Goal: Task Accomplishment & Management: Manage account settings

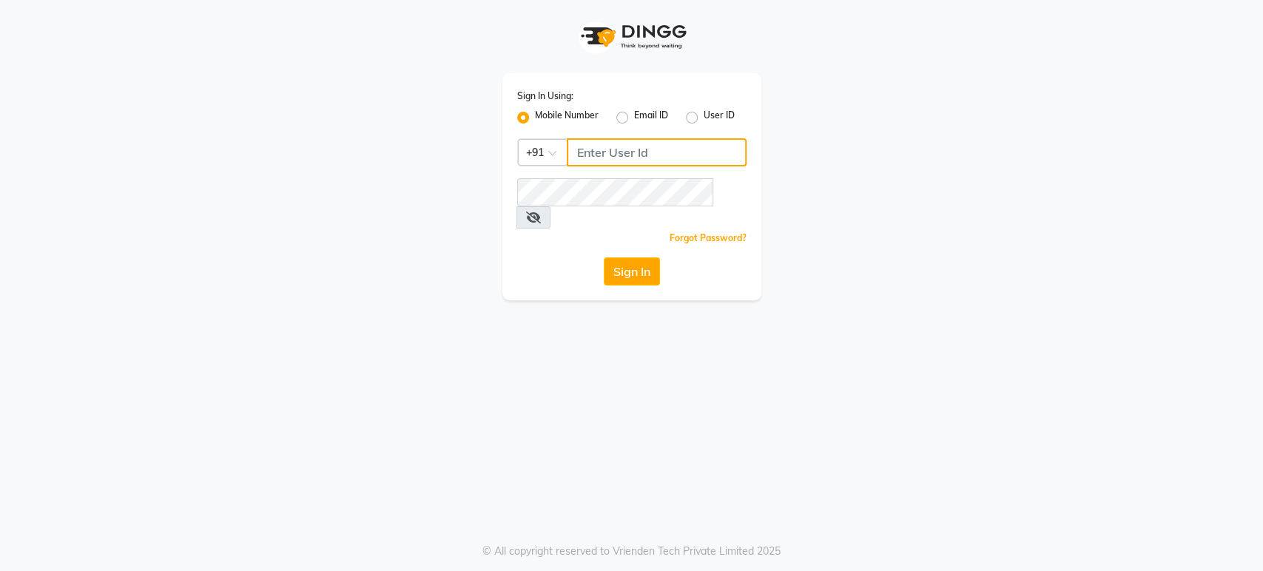
click at [713, 158] on input "Username" at bounding box center [657, 152] width 180 height 28
type input "7207244547"
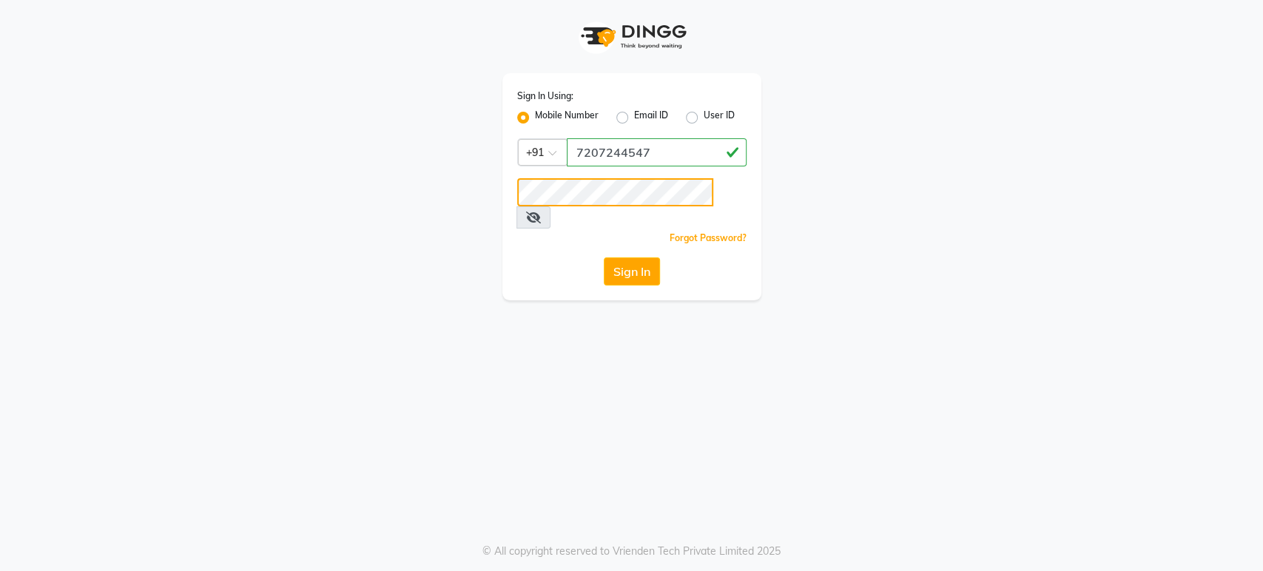
click at [604, 258] on button "Sign In" at bounding box center [632, 272] width 56 height 28
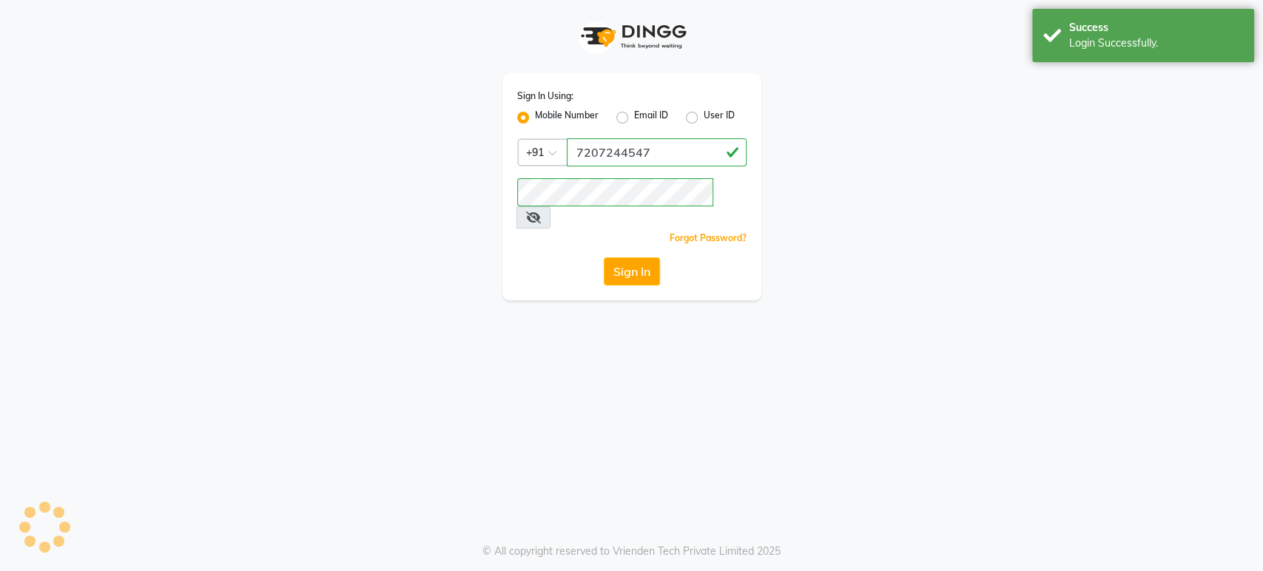
select select "4712"
select select "service"
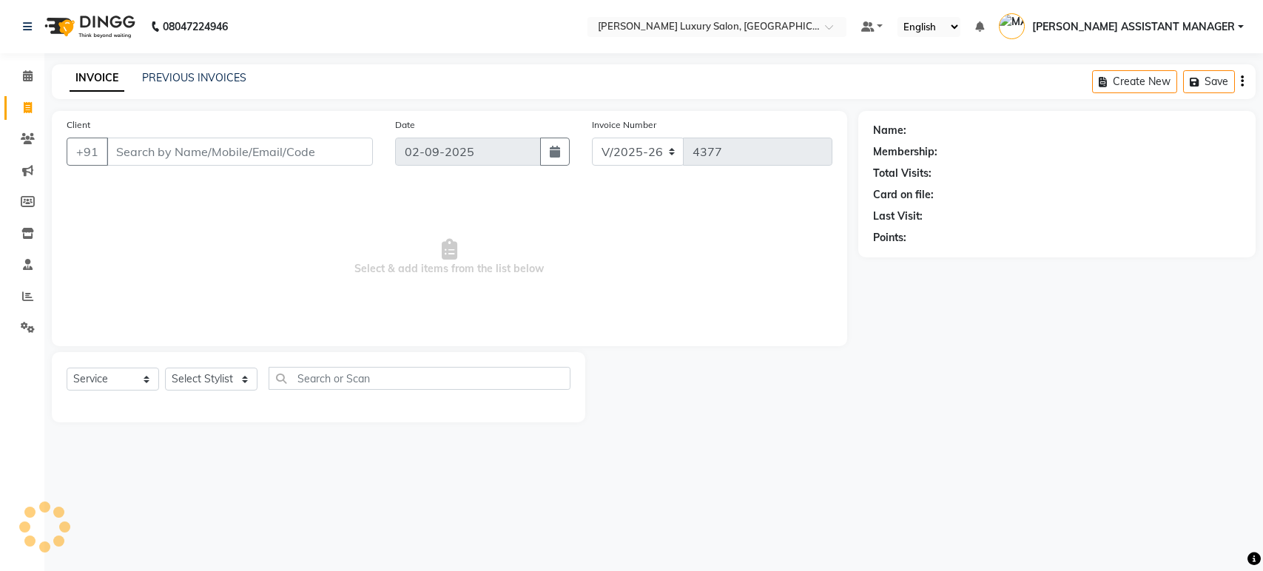
select select "4712"
select select "service"
click at [36, 87] on link "Calendar" at bounding box center [22, 76] width 36 height 24
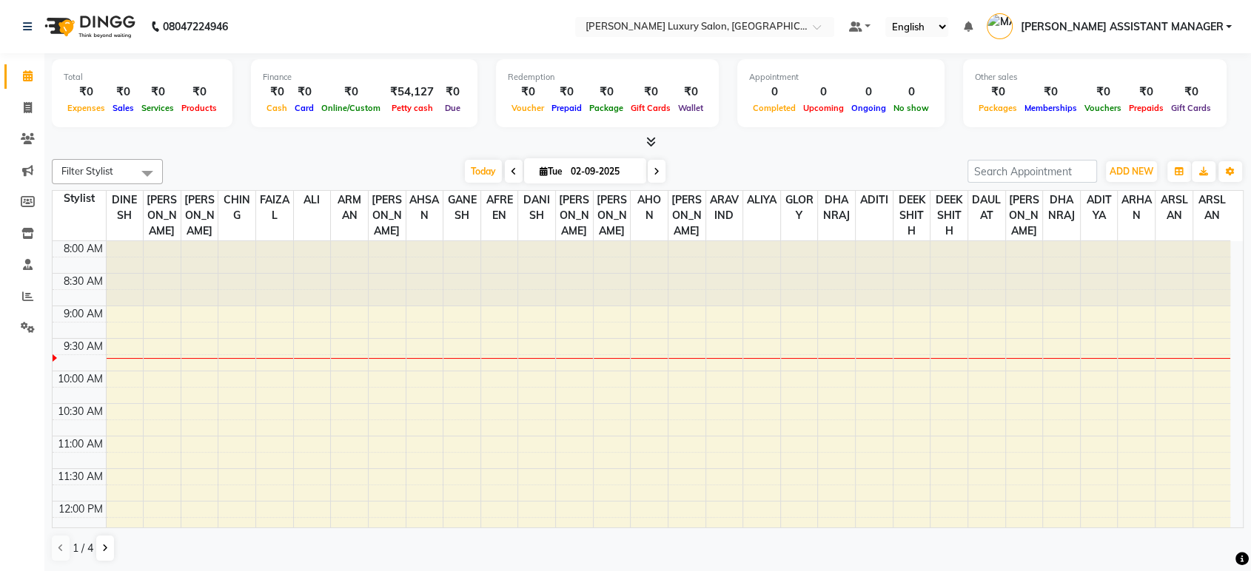
click at [41, 286] on li "Reports" at bounding box center [22, 297] width 44 height 32
click at [30, 298] on icon at bounding box center [27, 296] width 11 height 11
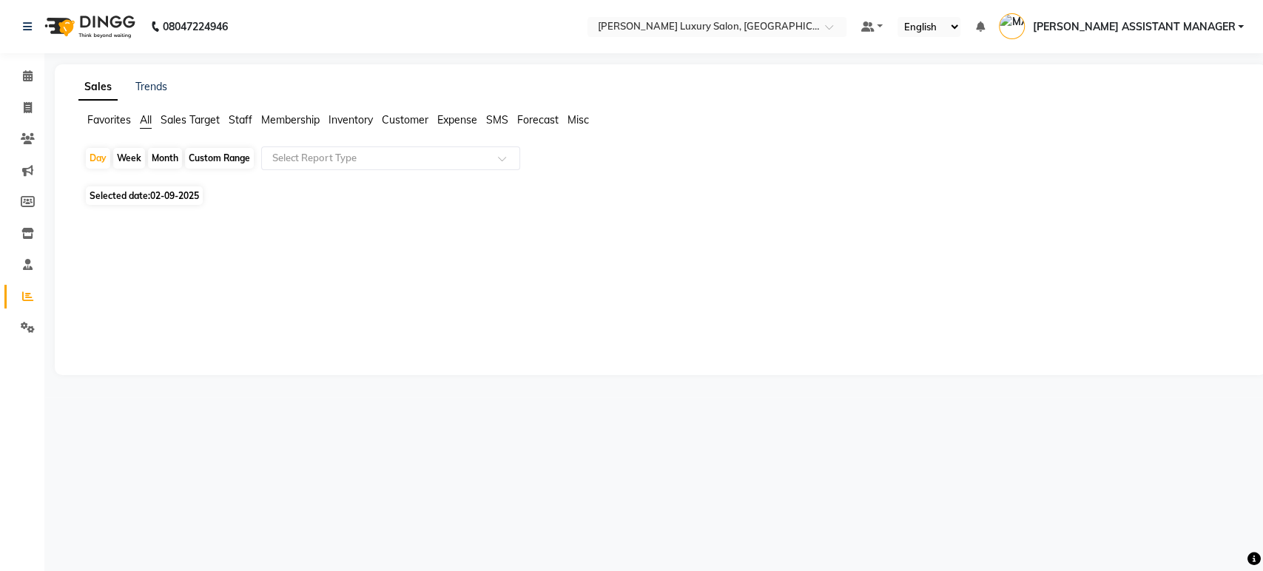
click at [169, 158] on div "Month" at bounding box center [165, 158] width 34 height 21
select select "9"
select select "2025"
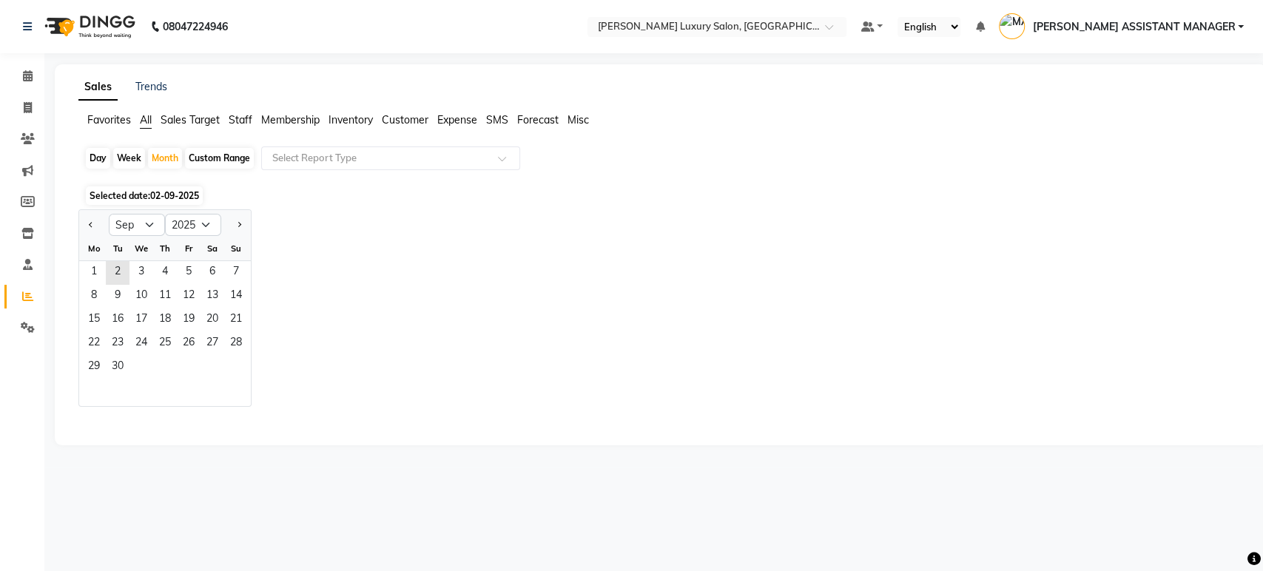
click at [82, 222] on div at bounding box center [94, 225] width 30 height 24
click at [89, 226] on button "Previous month" at bounding box center [91, 225] width 12 height 24
select select "8"
click at [177, 274] on span "1" at bounding box center [189, 273] width 24 height 24
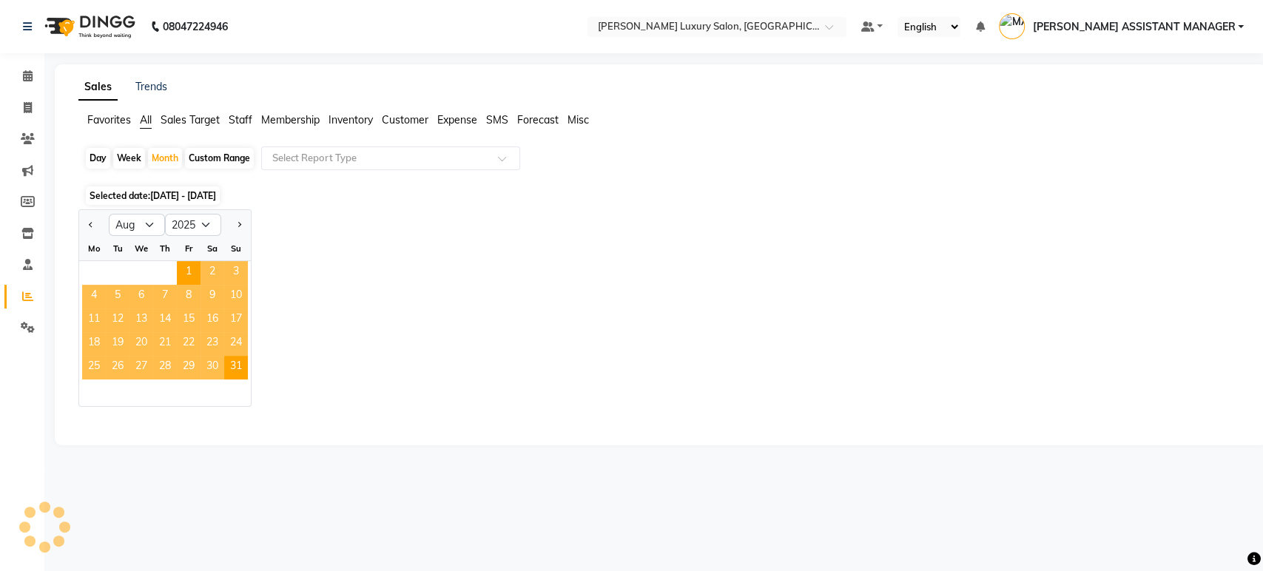
click at [313, 238] on div "Jan Feb Mar Apr May Jun [DATE] Aug Sep Oct Nov [DATE] 2016 2017 2018 2019 2020 …" at bounding box center [660, 308] width 1165 height 198
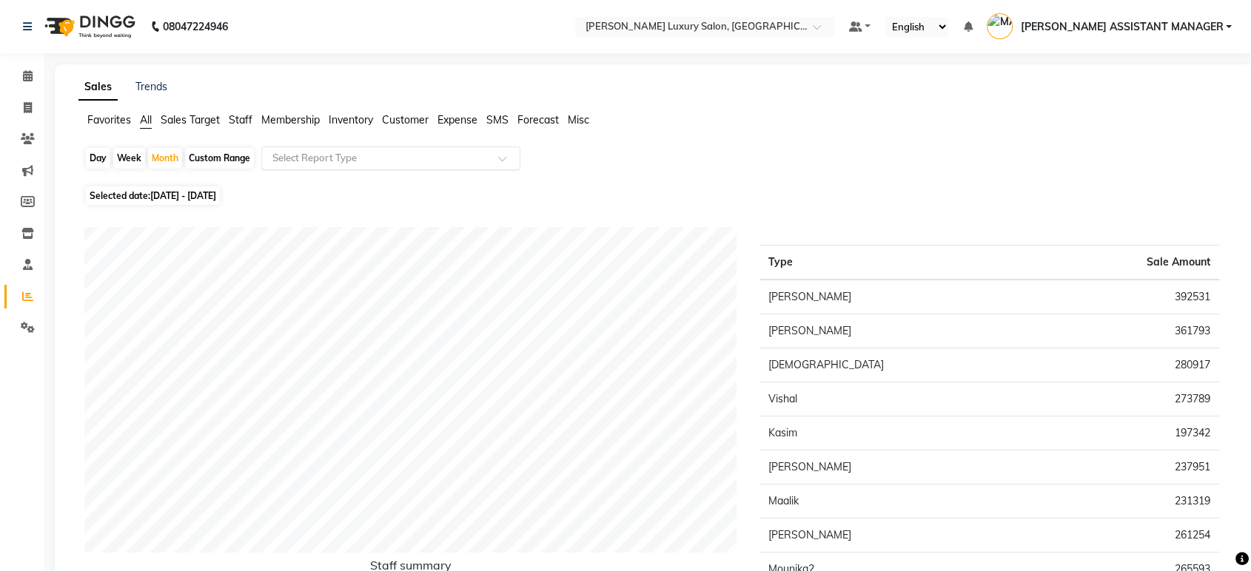
click at [350, 158] on input "text" at bounding box center [375, 158] width 213 height 15
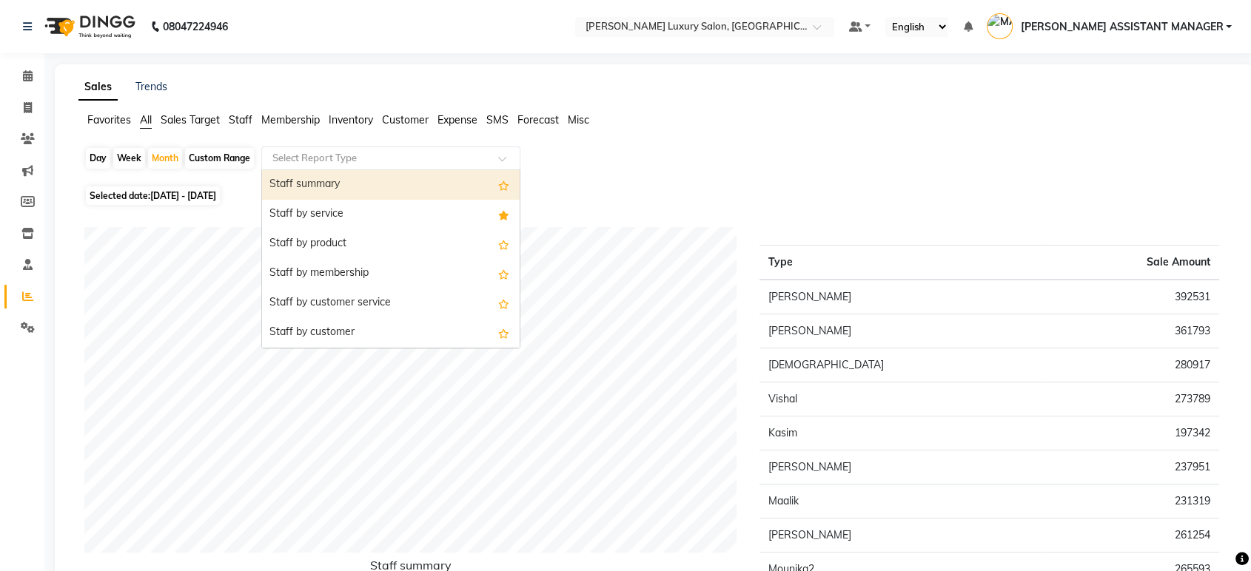
click at [350, 178] on div "Staff summary" at bounding box center [391, 185] width 258 height 30
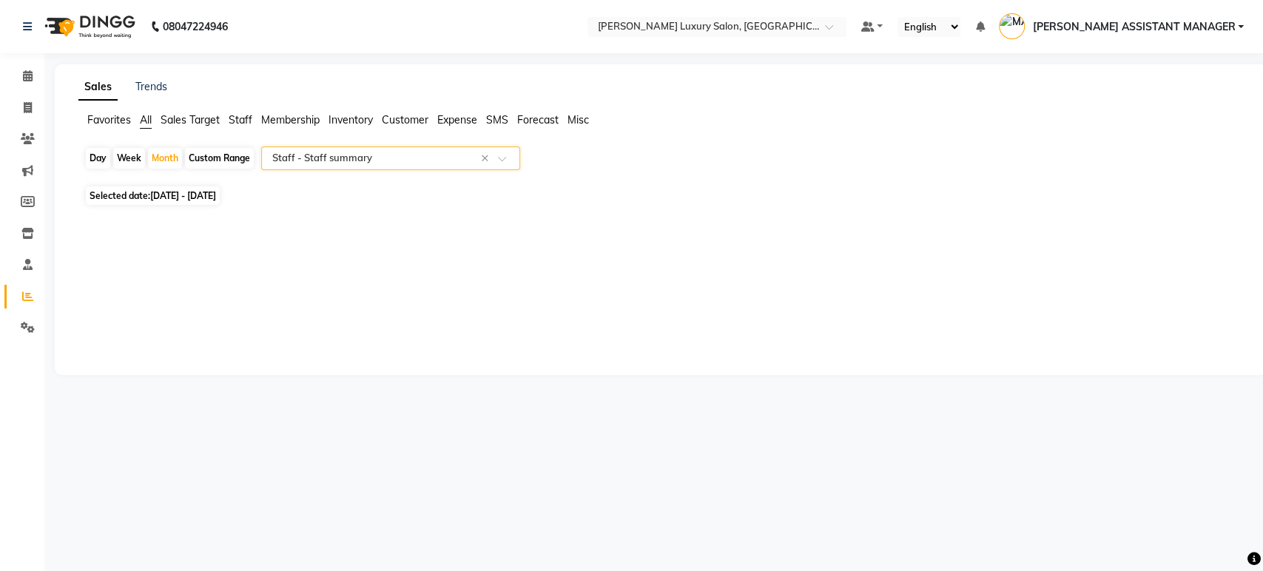
select select "csv"
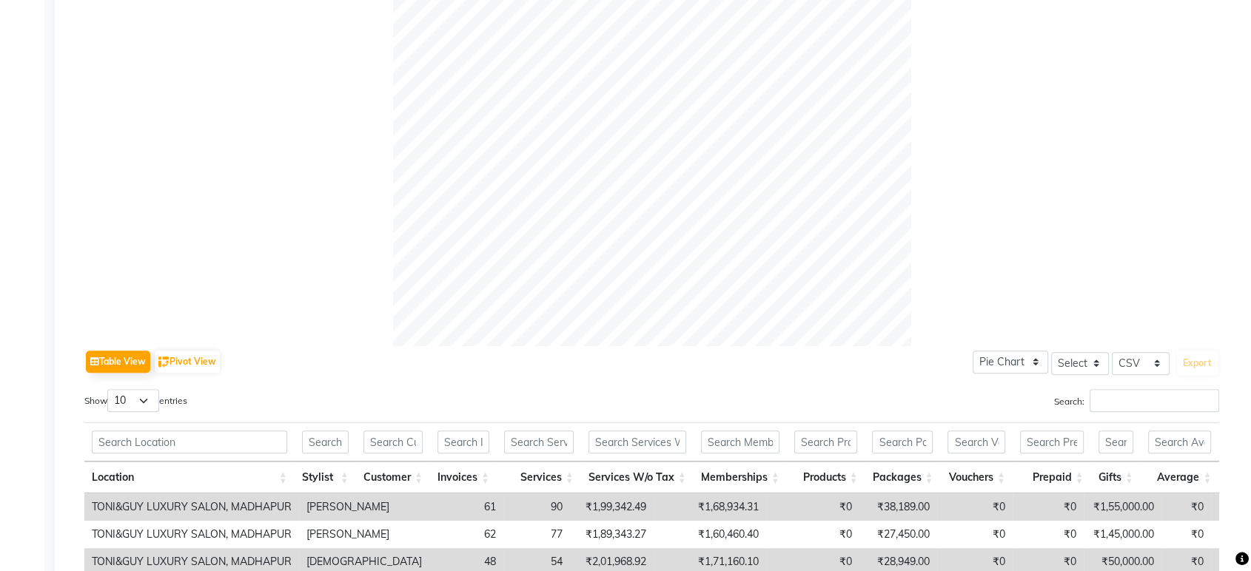
scroll to position [657, 0]
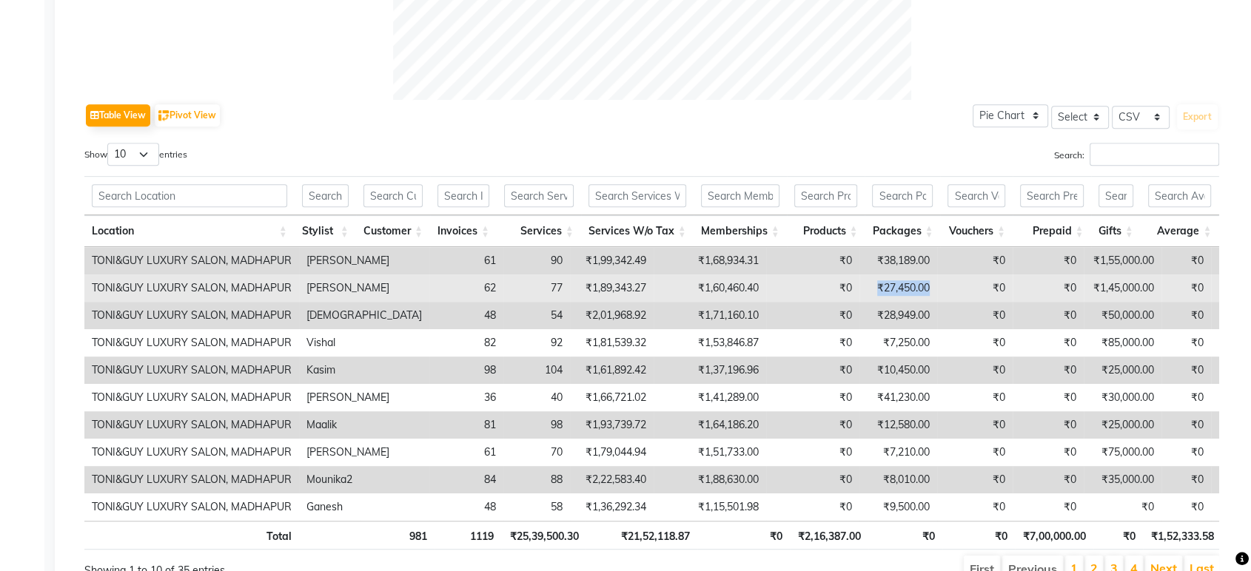
drag, startPoint x: 804, startPoint y: 286, endPoint x: 864, endPoint y: 284, distance: 60.7
click at [864, 284] on td "₹27,450.00" at bounding box center [898, 288] width 78 height 27
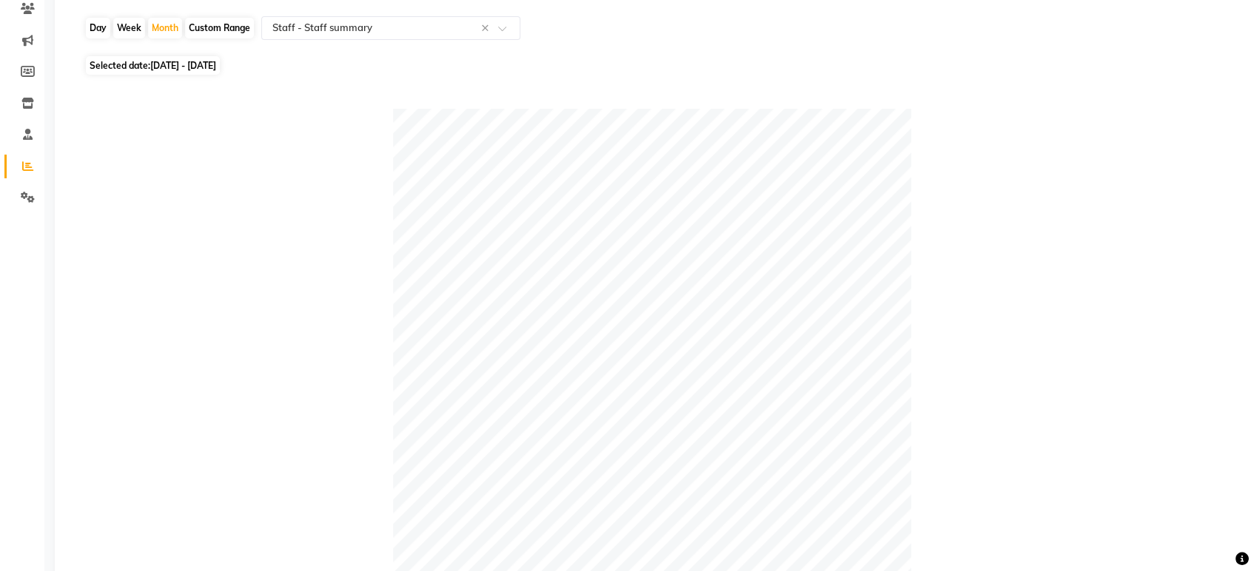
scroll to position [0, 0]
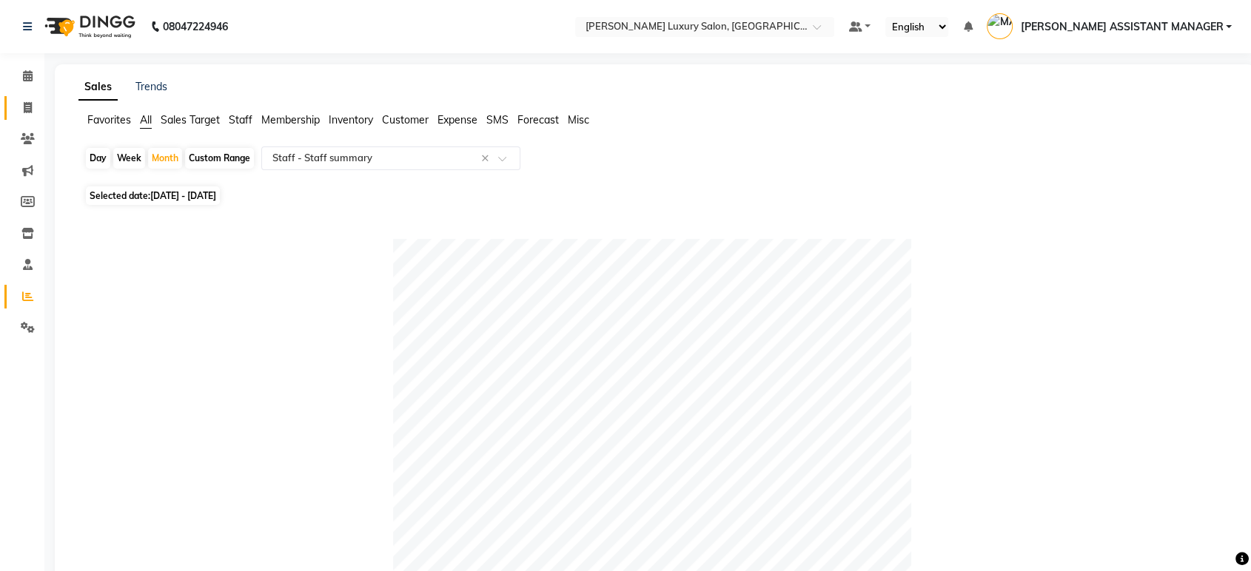
click at [36, 107] on span at bounding box center [28, 108] width 26 height 17
select select "service"
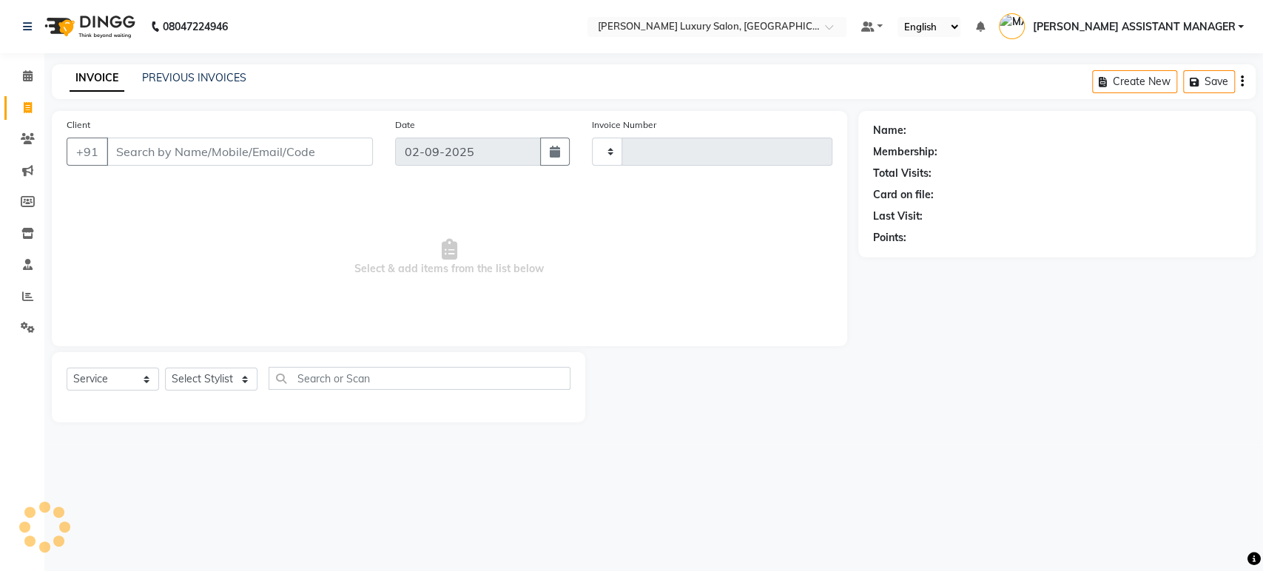
type input "4377"
select select "4712"
click at [198, 70] on div "INVOICE PREVIOUS INVOICES Create New Save" at bounding box center [654, 81] width 1204 height 35
click at [195, 72] on link "PREVIOUS INVOICES" at bounding box center [194, 77] width 104 height 13
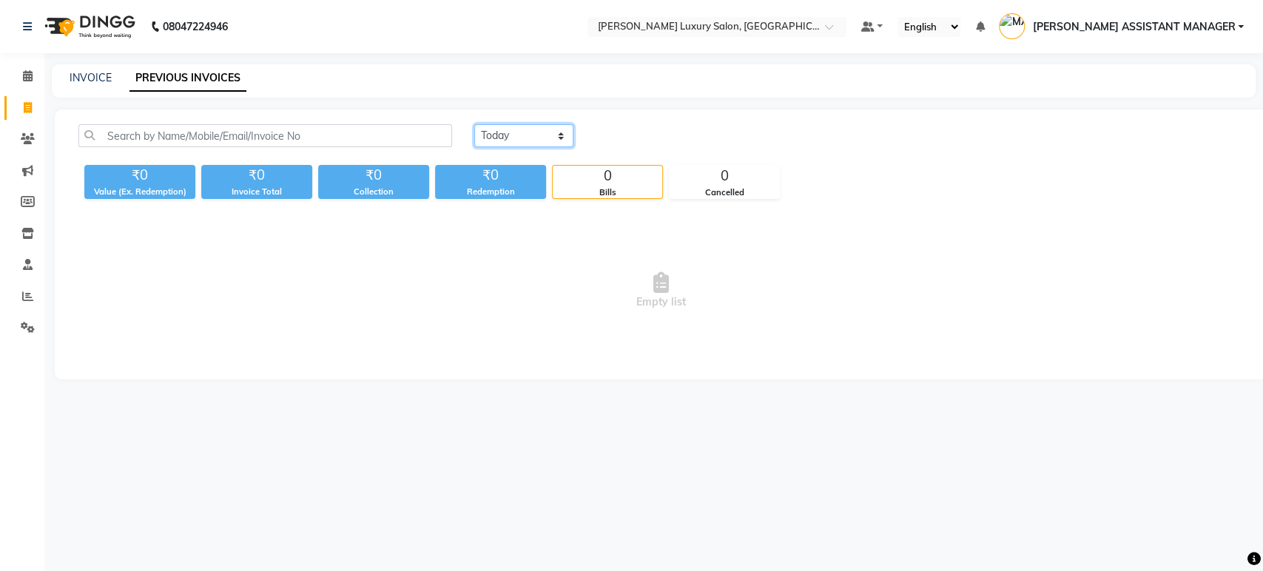
drag, startPoint x: 511, startPoint y: 130, endPoint x: 504, endPoint y: 138, distance: 10.5
click at [511, 130] on select "[DATE] [DATE] Custom Range" at bounding box center [523, 135] width 99 height 23
click at [474, 124] on select "[DATE] [DATE] Custom Range" at bounding box center [523, 135] width 99 height 23
click at [500, 169] on div "₹0" at bounding box center [490, 175] width 111 height 21
click at [511, 142] on select "[DATE] [DATE] Custom Range" at bounding box center [523, 135] width 99 height 23
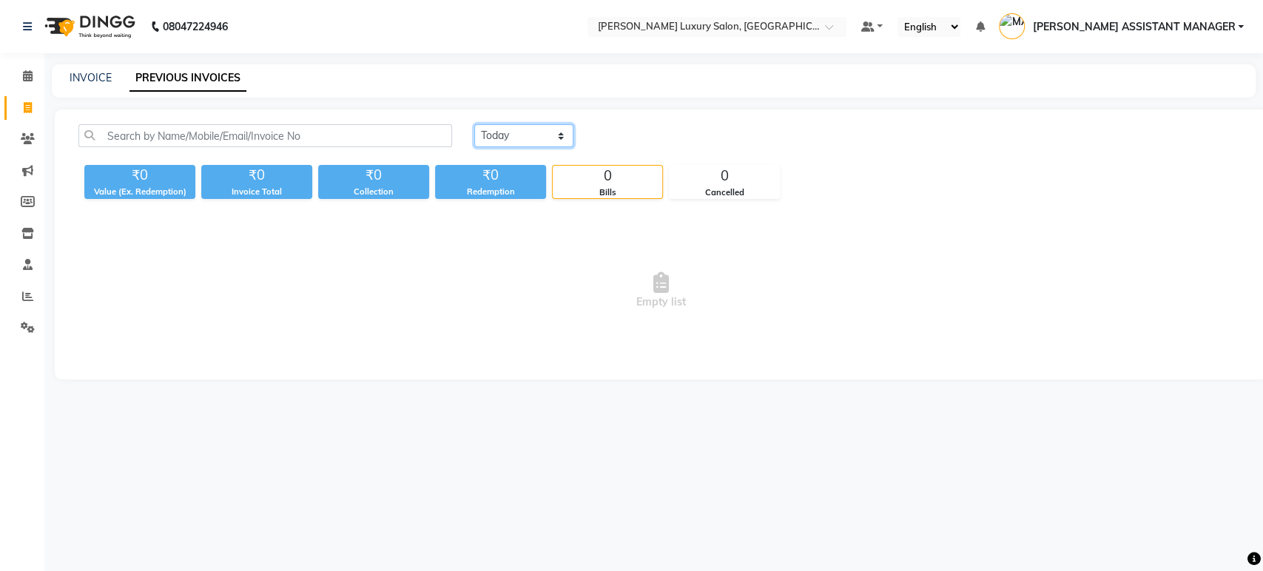
click at [474, 124] on select "[DATE] [DATE] Custom Range" at bounding box center [523, 135] width 99 height 23
click at [514, 137] on select "[DATE] [DATE] Custom Range" at bounding box center [523, 135] width 99 height 23
select select "[DATE]"
click at [474, 124] on select "[DATE] [DATE] Custom Range" at bounding box center [523, 135] width 99 height 23
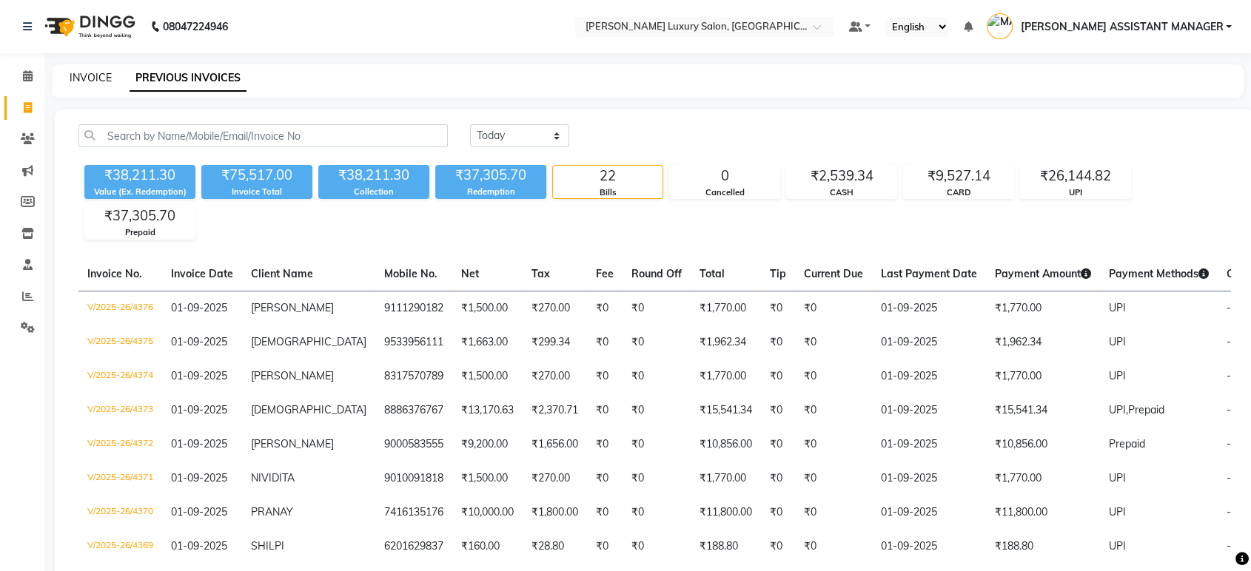
click at [102, 75] on link "INVOICE" at bounding box center [91, 77] width 42 height 13
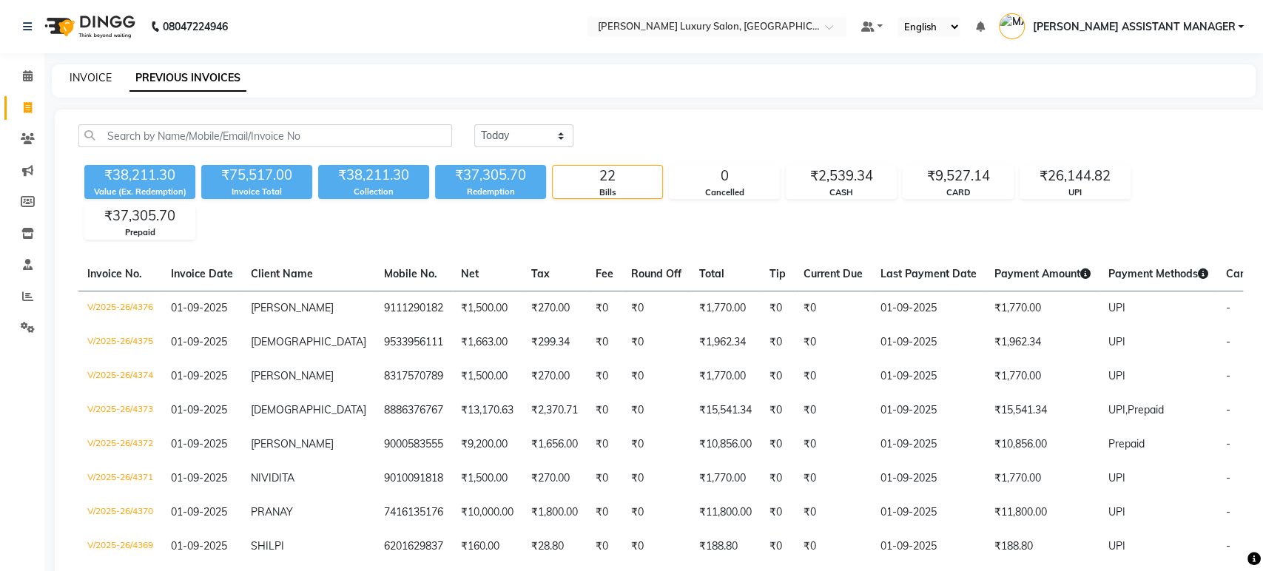
select select "4712"
select select "service"
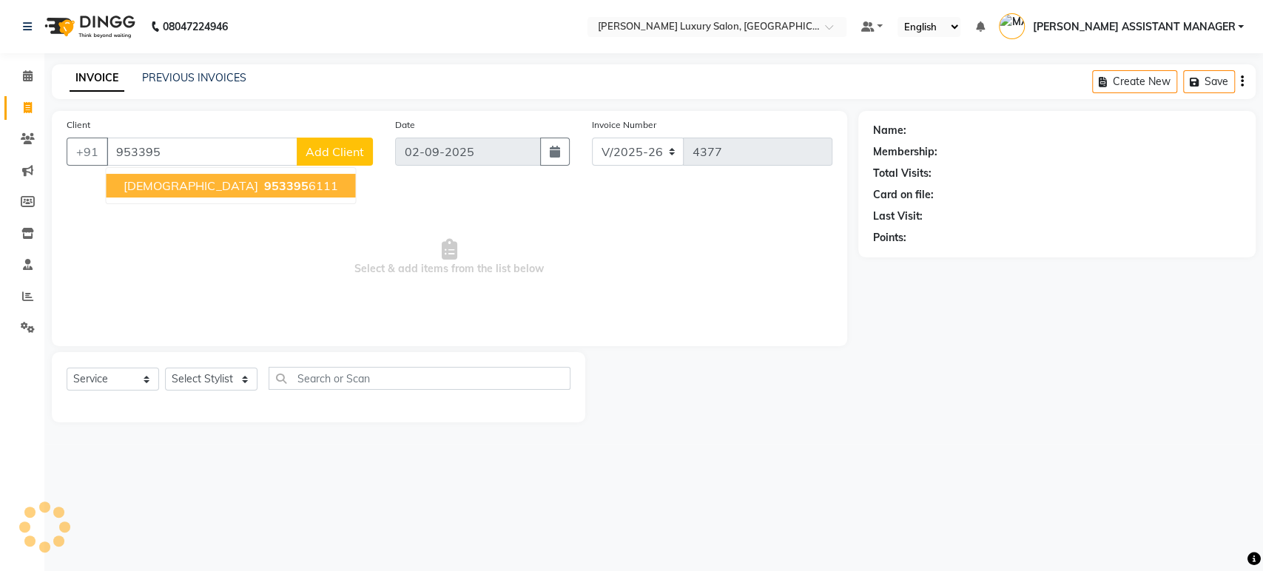
click at [130, 176] on button "[DEMOGRAPHIC_DATA] 953395 6111" at bounding box center [230, 186] width 249 height 24
type input "9533956111"
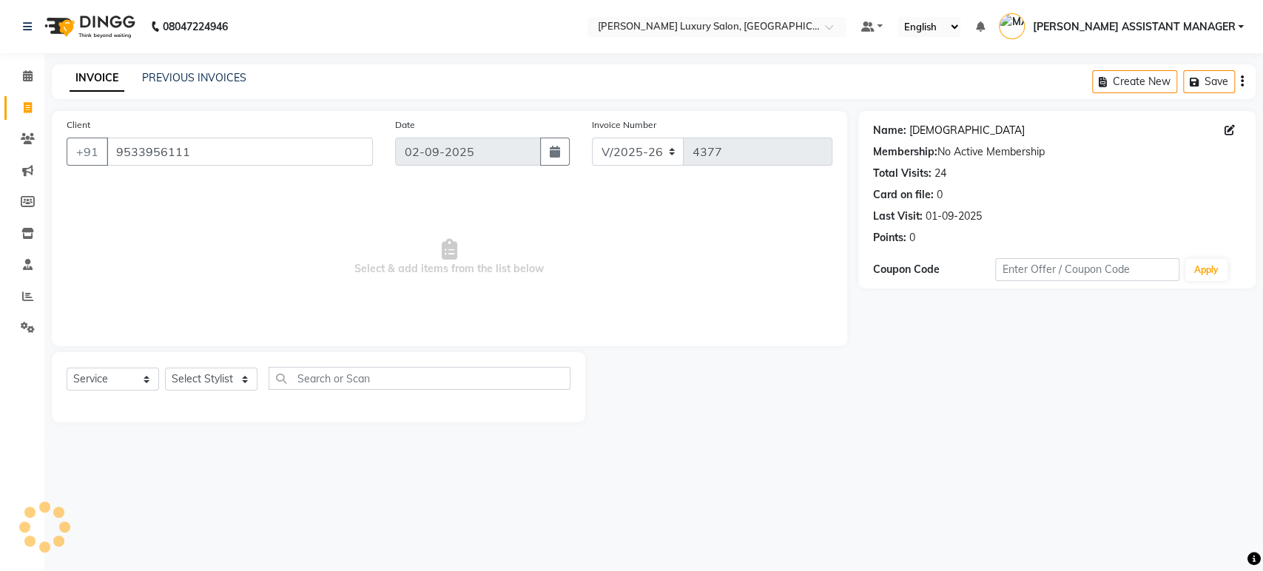
click at [925, 127] on link "[DEMOGRAPHIC_DATA]" at bounding box center [966, 131] width 115 height 16
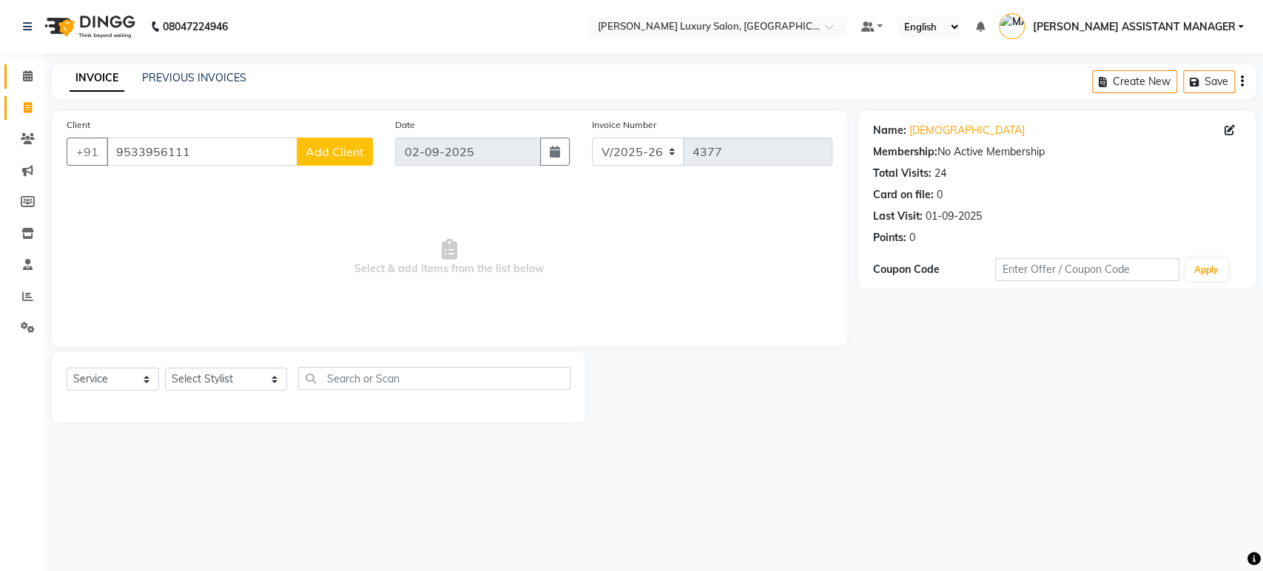
click at [28, 73] on icon at bounding box center [28, 75] width 10 height 11
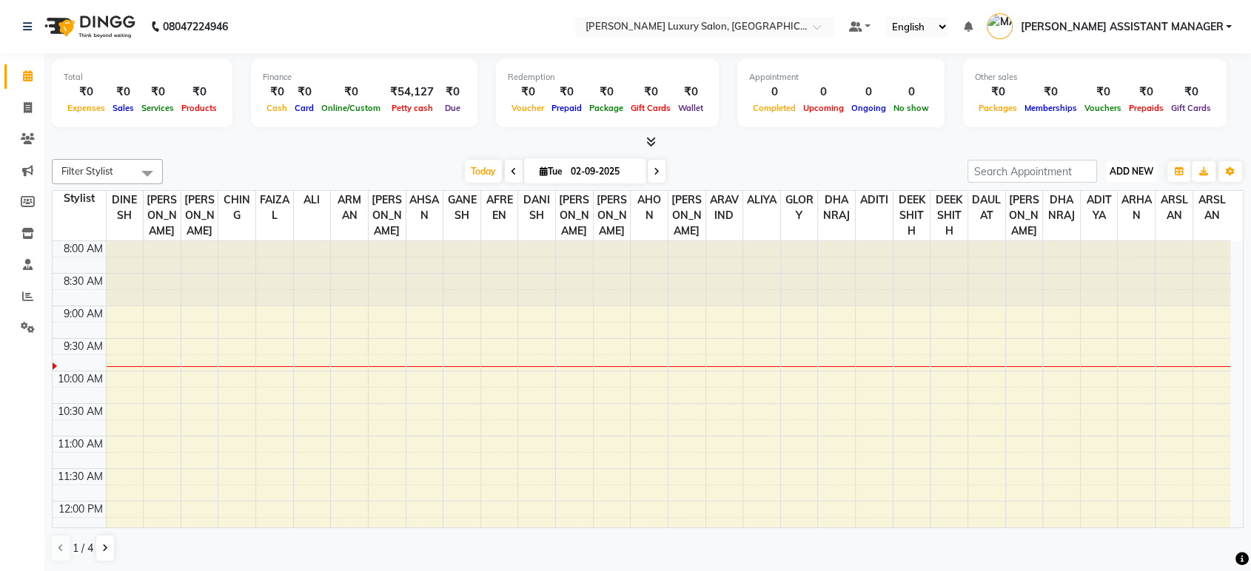
click at [1147, 161] on button "ADD NEW Toggle Dropdown" at bounding box center [1131, 171] width 51 height 21
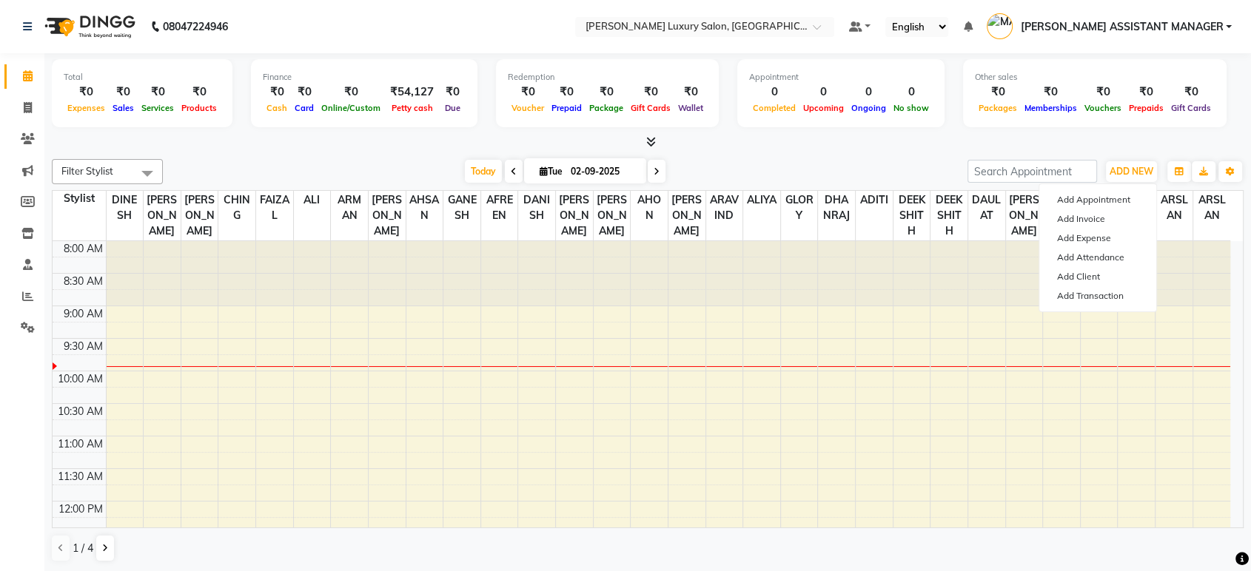
click at [684, 139] on div at bounding box center [647, 143] width 1191 height 16
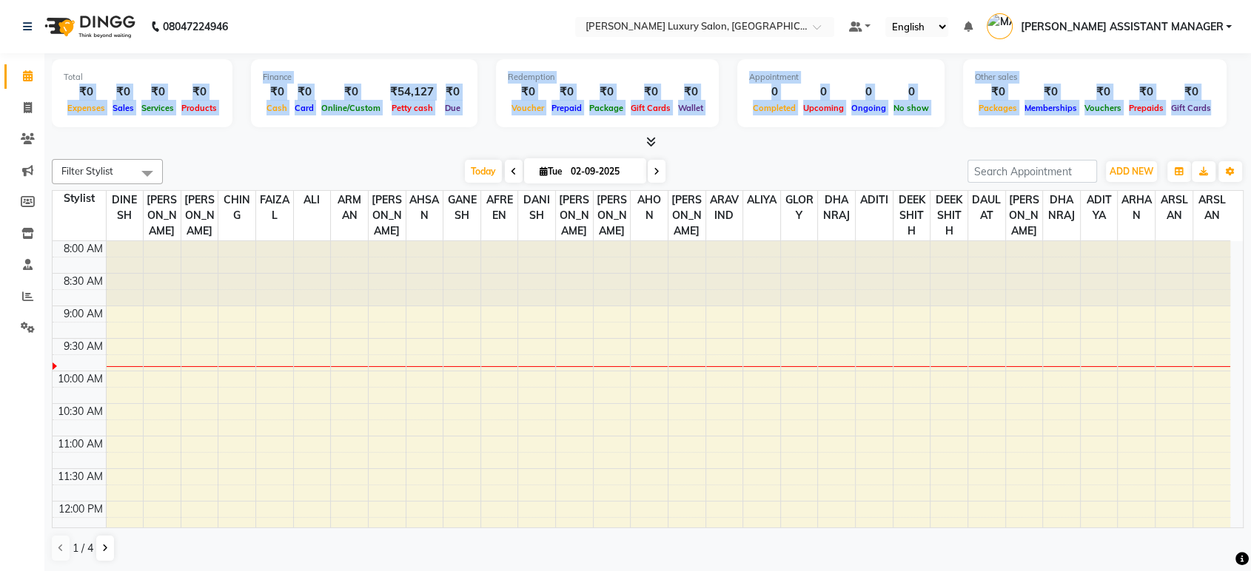
drag, startPoint x: 77, startPoint y: 92, endPoint x: 1232, endPoint y: 99, distance: 1155.1
click at [1232, 99] on div "Total ₹0 Expenses ₹0 Sales ₹0 Services ₹0 Products Finance ₹0 Cash ₹0 Card ₹0 O…" at bounding box center [647, 95] width 1191 height 73
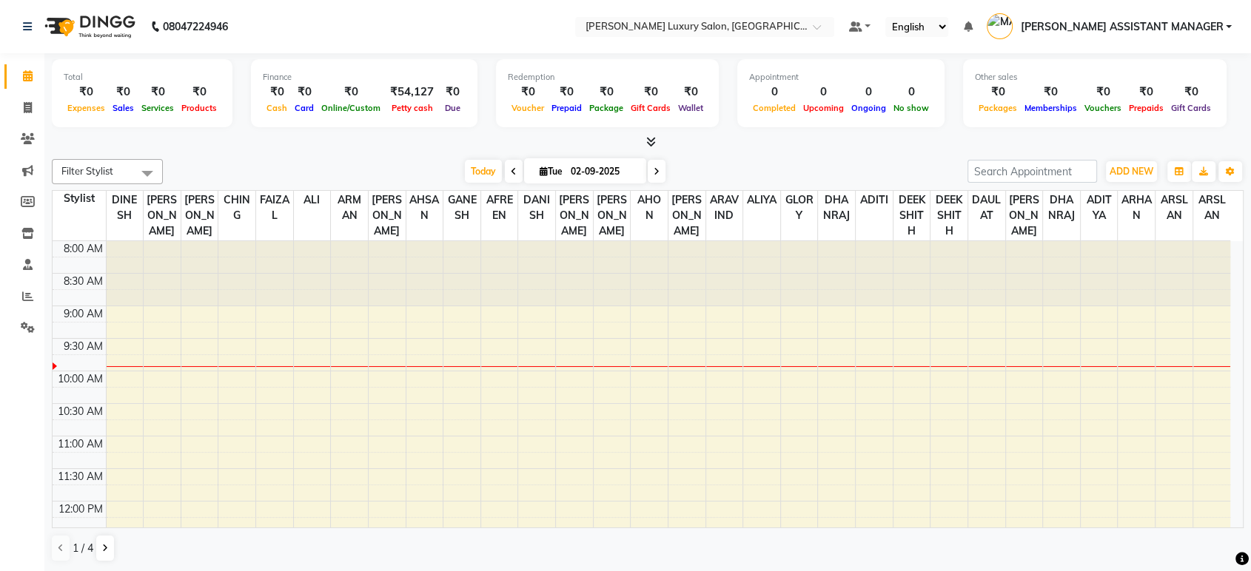
click at [1214, 109] on div "Total ₹0 Expenses ₹0 Sales ₹0 Services ₹0 Products Finance ₹0 Cash ₹0 Card ₹0 O…" at bounding box center [647, 95] width 1191 height 73
click at [1117, 170] on span "ADD NEW" at bounding box center [1131, 171] width 44 height 11
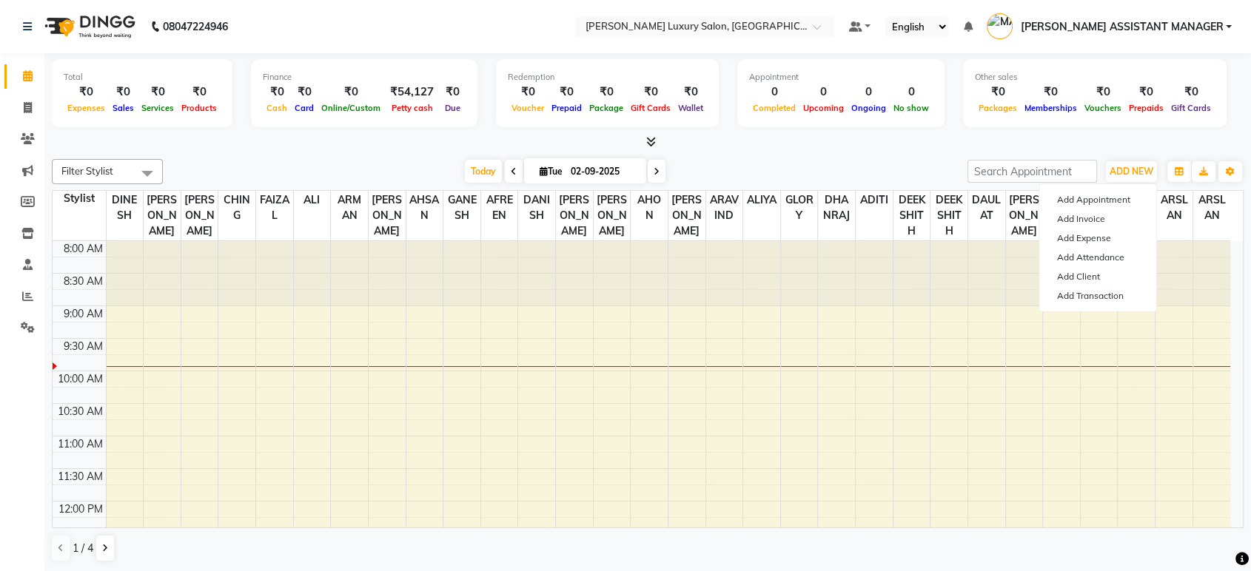
click at [725, 155] on div "Filter Stylist Select All ADITI ADITYA [PERSON_NAME] AHON [PERSON_NAME] [PERSON…" at bounding box center [647, 360] width 1191 height 415
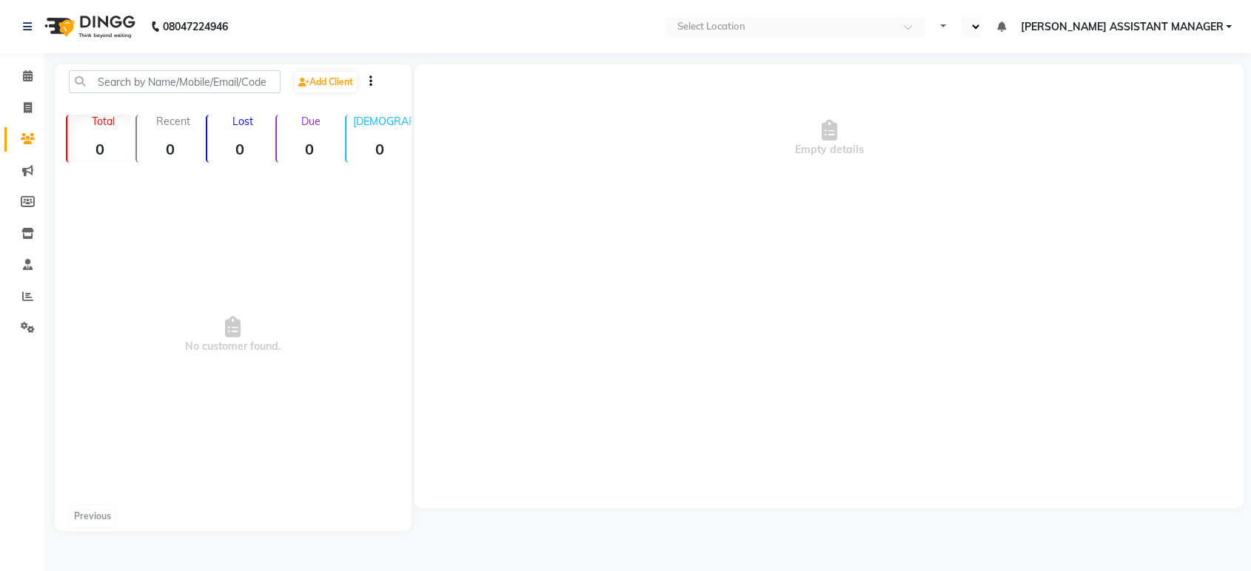
select select "en"
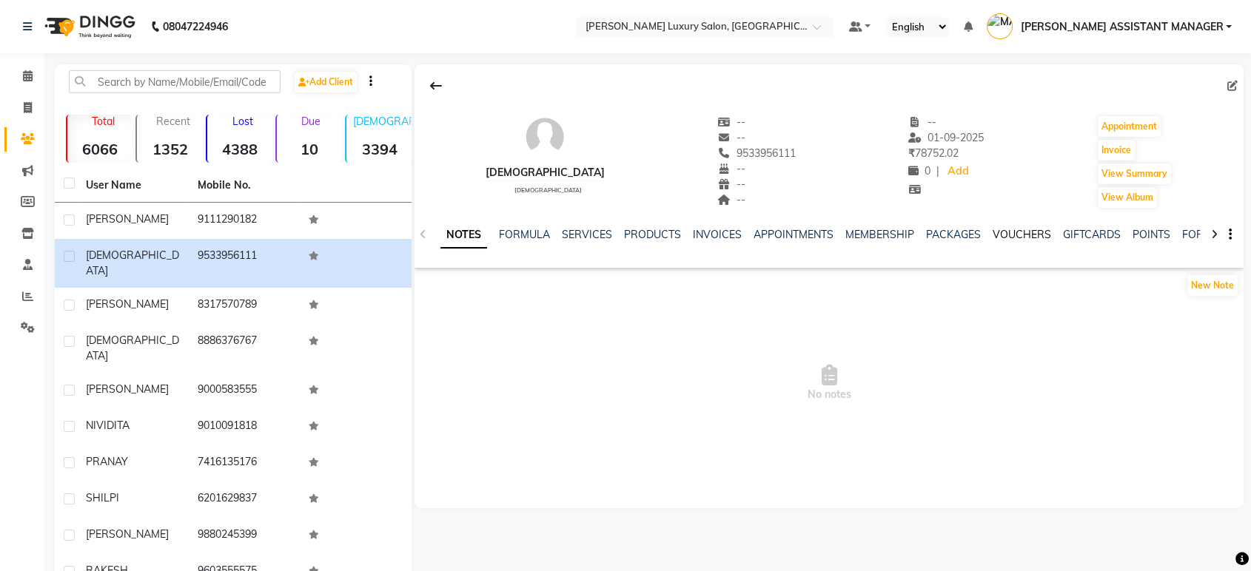
click at [1019, 235] on link "VOUCHERS" at bounding box center [1021, 234] width 58 height 13
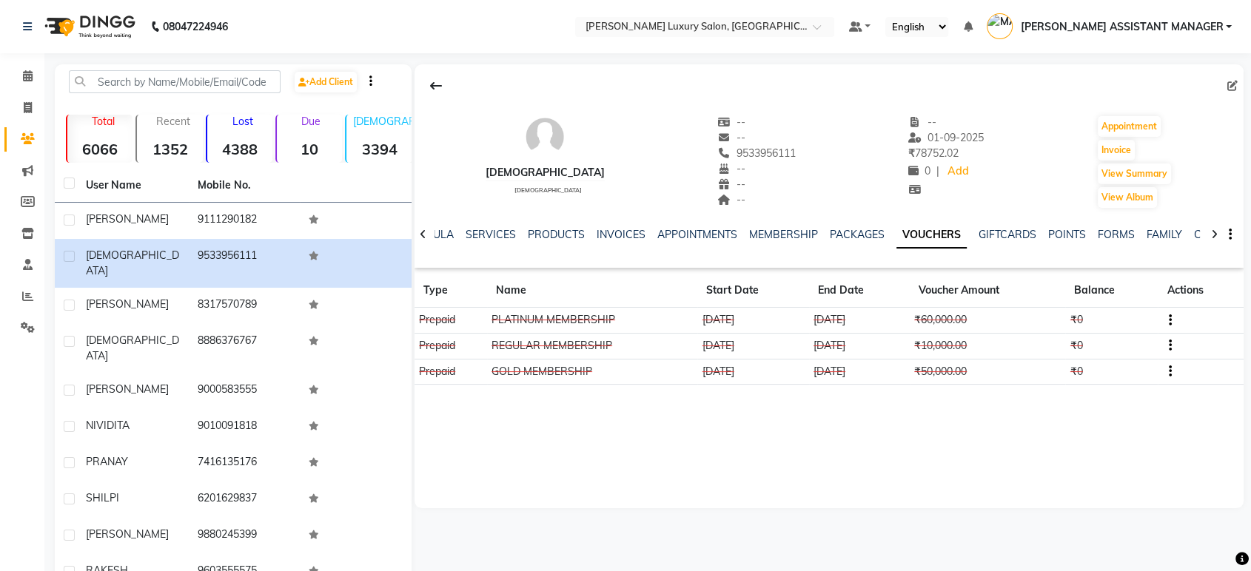
click at [426, 243] on div at bounding box center [422, 233] width 17 height 29
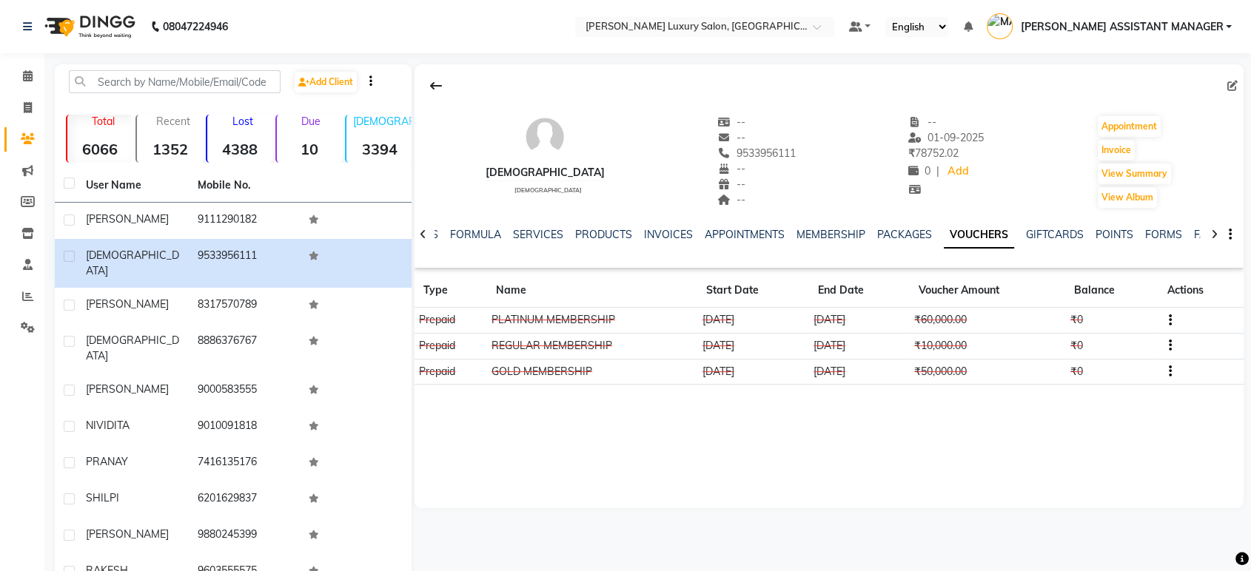
click at [426, 243] on div at bounding box center [422, 233] width 17 height 29
click at [426, 243] on div "NOTES FORMULA SERVICES PRODUCTS INVOICES APPOINTMENTS MEMBERSHIP PACKAGES VOUCH…" at bounding box center [828, 234] width 829 height 51
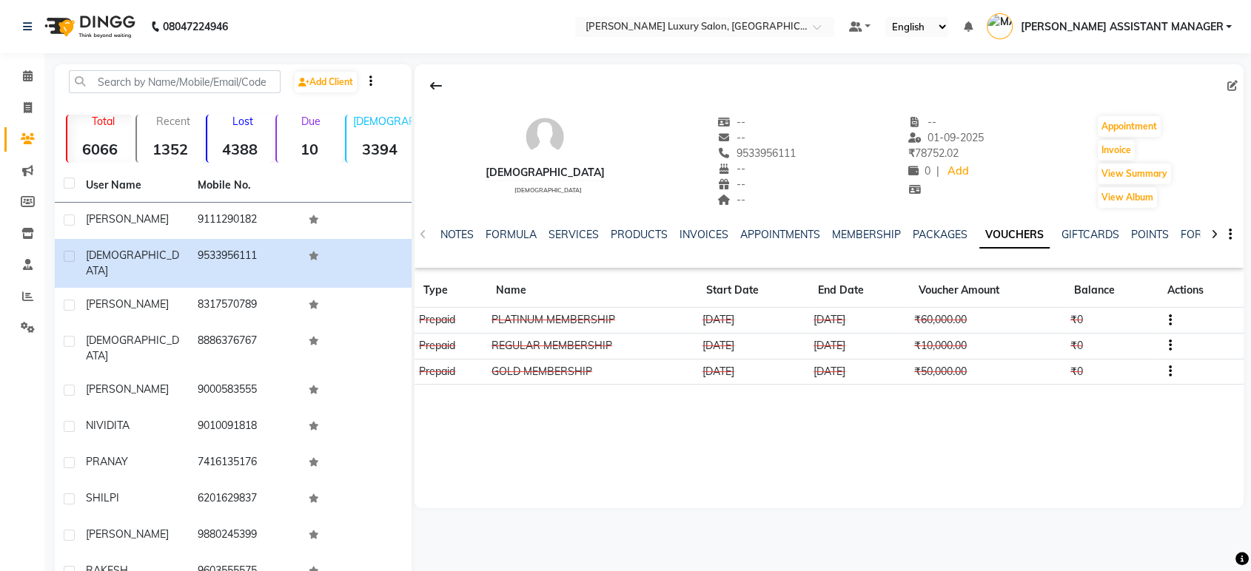
click at [426, 243] on div "NOTES FORMULA SERVICES PRODUCTS INVOICES APPOINTMENTS MEMBERSHIP PACKAGES VOUCH…" at bounding box center [828, 234] width 829 height 51
click at [579, 222] on div "NOTES FORMULA SERVICES PRODUCTS INVOICES APPOINTMENTS MEMBERSHIP PACKAGES VOUCH…" at bounding box center [828, 234] width 829 height 51
click at [570, 229] on link "SERVICES" at bounding box center [573, 234] width 50 height 13
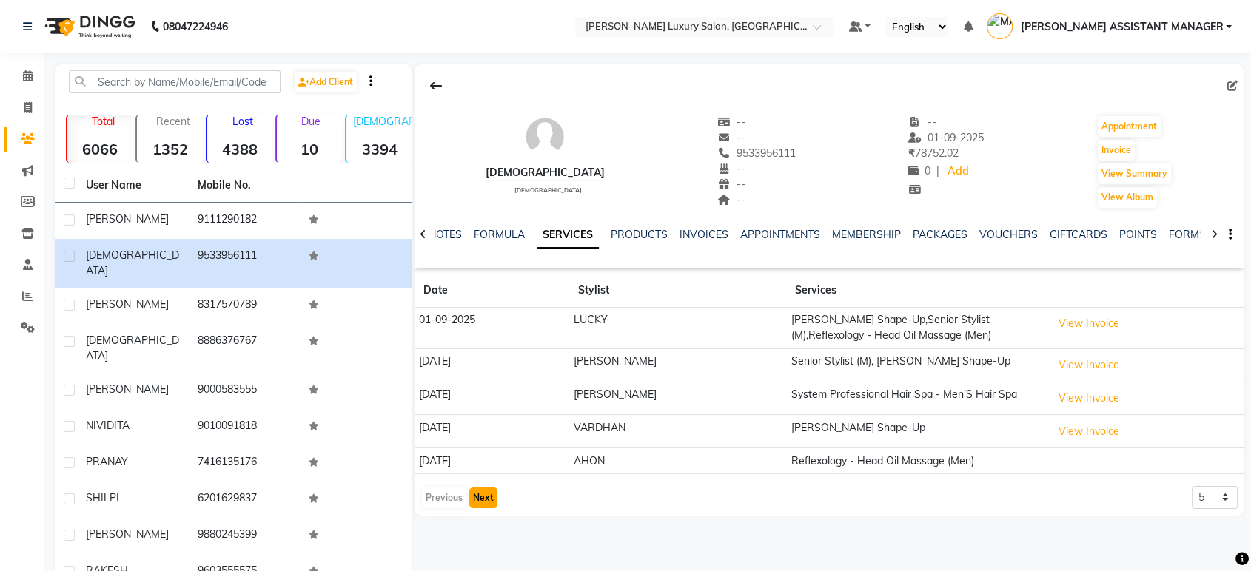
click at [477, 506] on button "Next" at bounding box center [483, 498] width 28 height 21
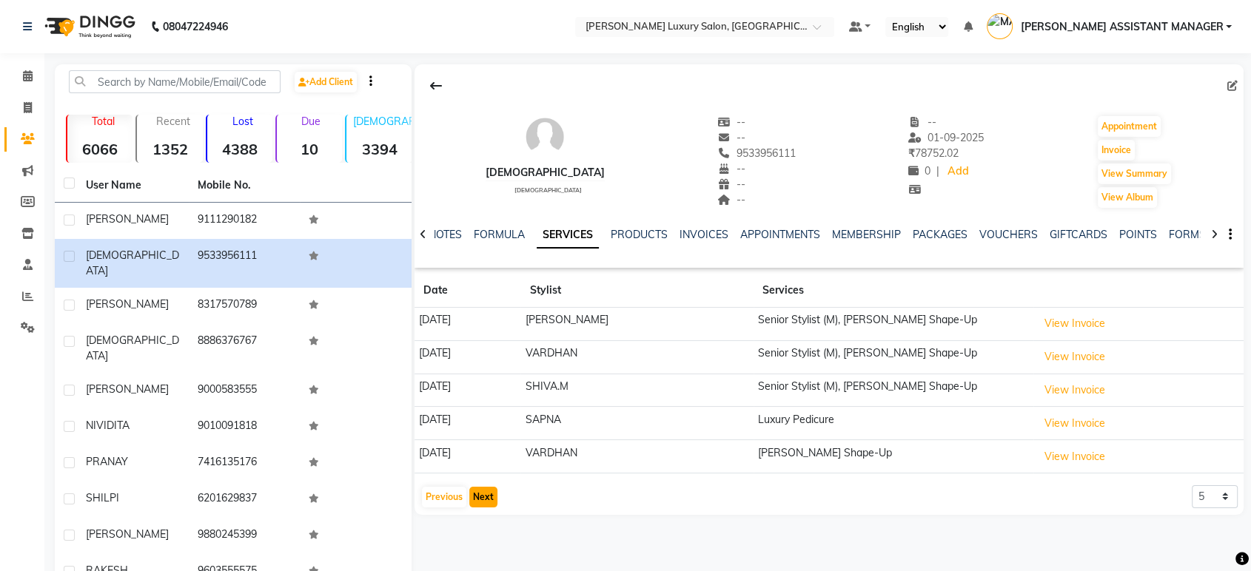
click at [485, 501] on button "Next" at bounding box center [483, 497] width 28 height 21
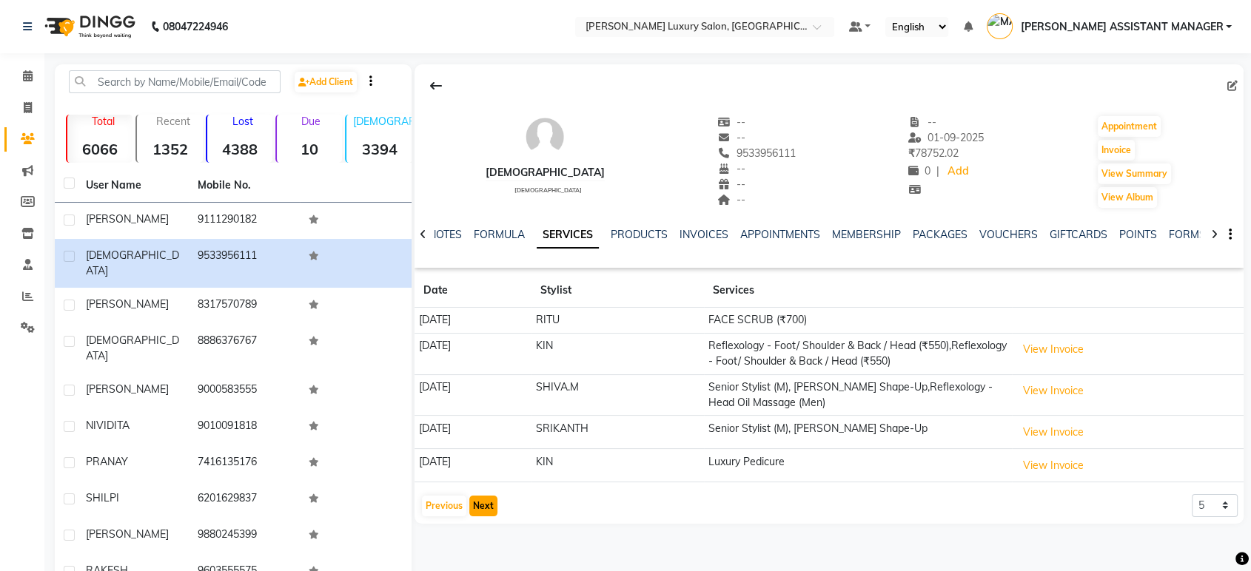
click at [485, 501] on button "Next" at bounding box center [483, 506] width 28 height 21
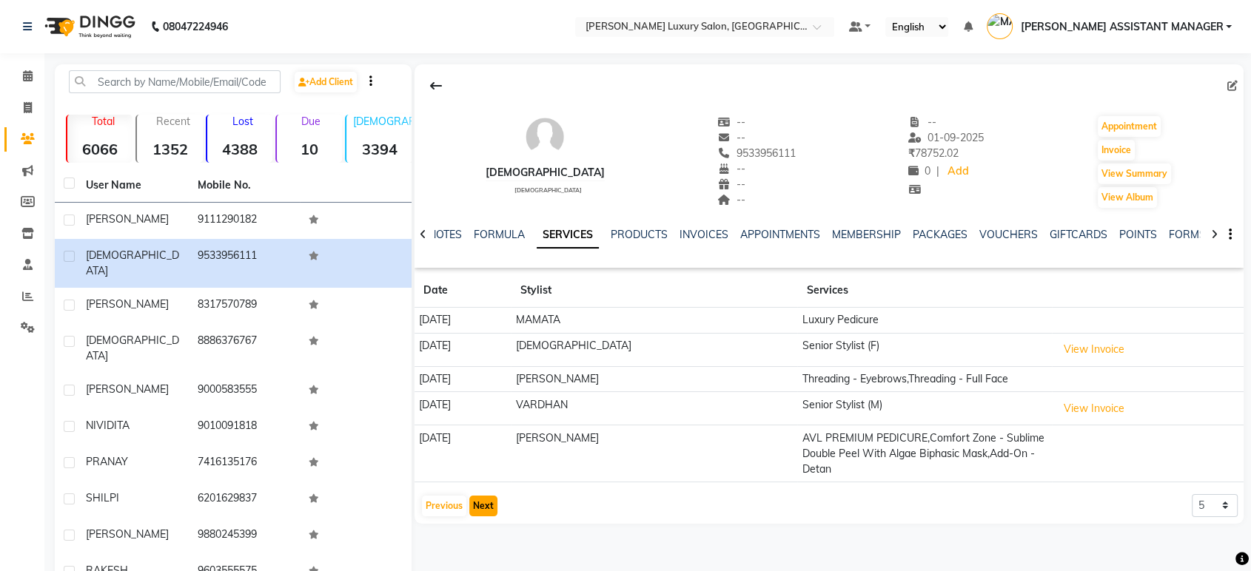
click at [485, 501] on button "Next" at bounding box center [483, 506] width 28 height 21
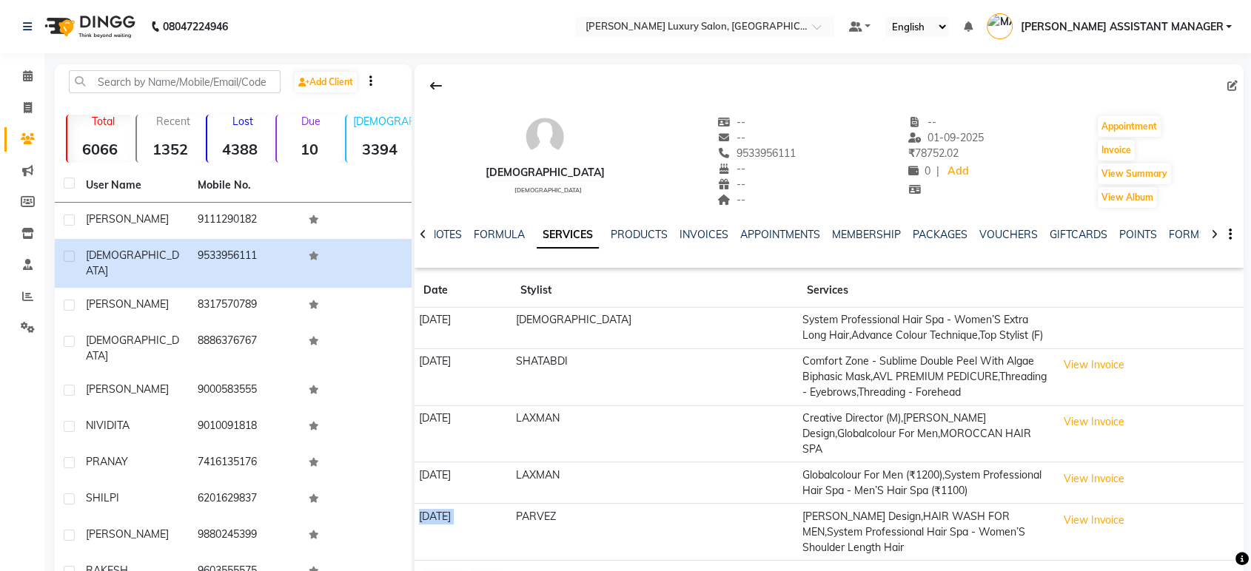
click at [485, 504] on td "08-12-2023" at bounding box center [462, 532] width 97 height 57
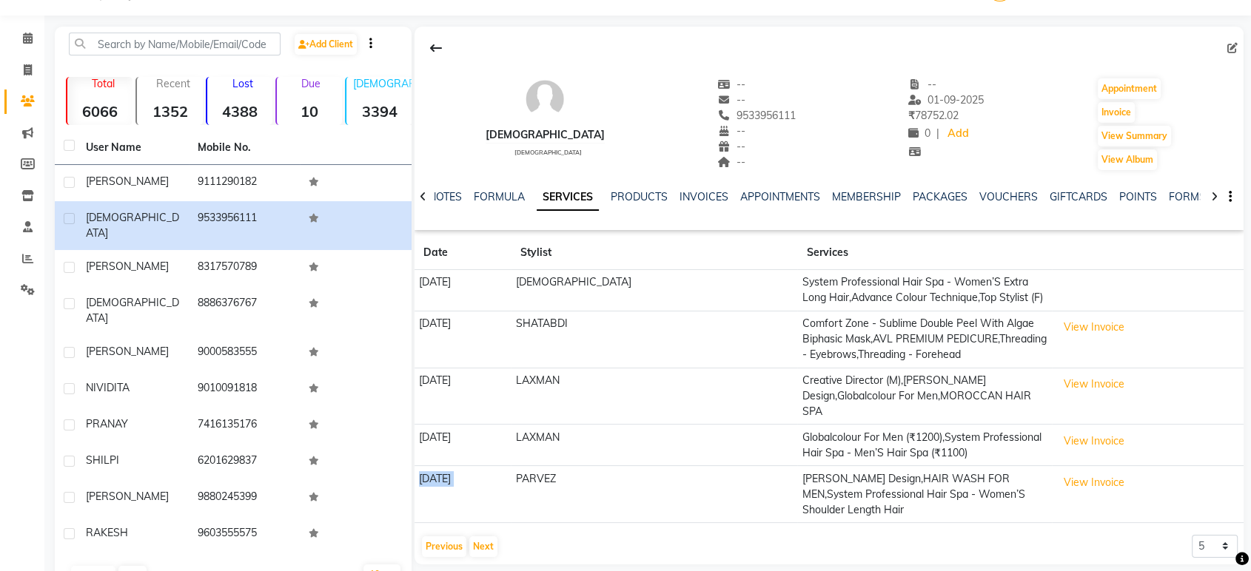
scroll to position [57, 0]
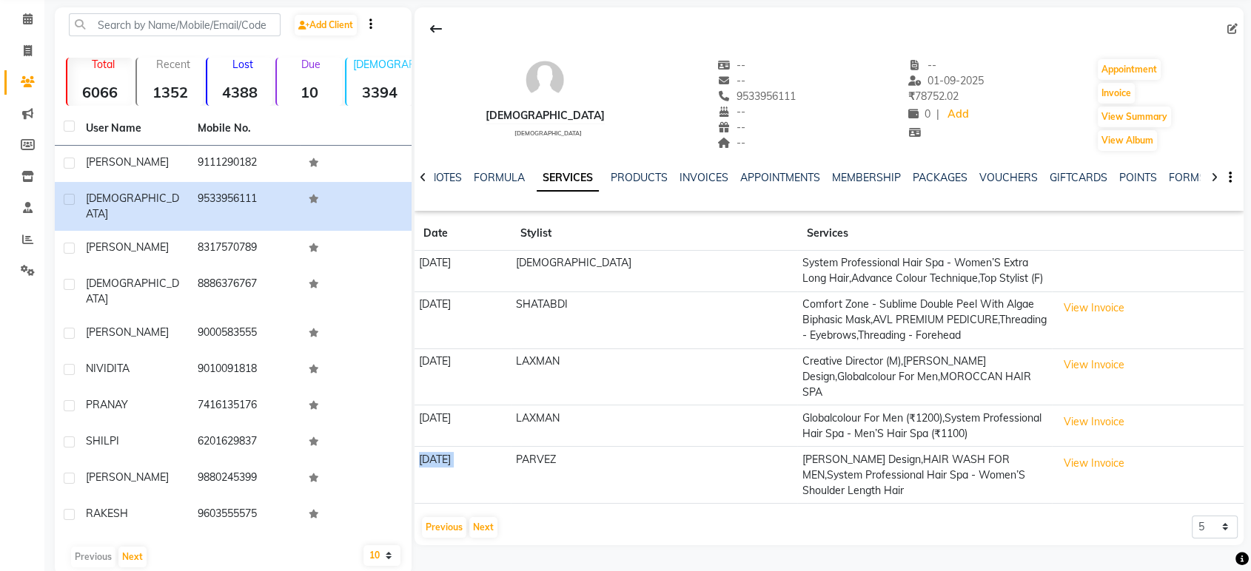
click at [568, 472] on app-client-history "Date Stylist Services 24-03-2024 SHIVA System Professional Hair Spa - Women’S E…" at bounding box center [828, 378] width 829 height 323
click at [482, 517] on button "Next" at bounding box center [483, 527] width 28 height 21
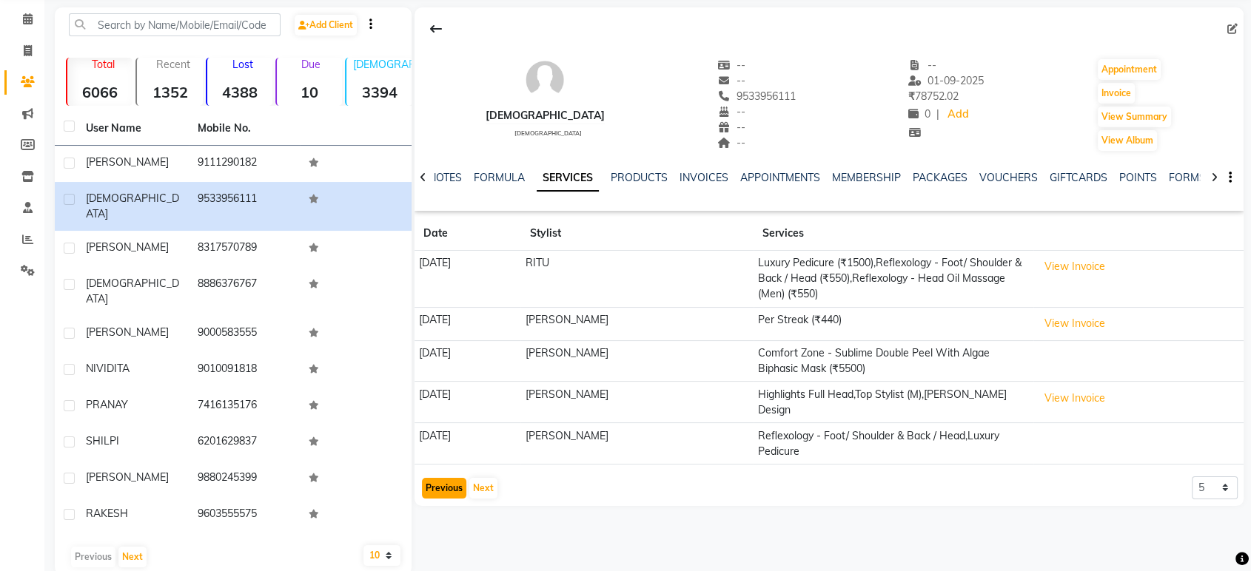
click at [451, 478] on button "Previous" at bounding box center [444, 488] width 44 height 21
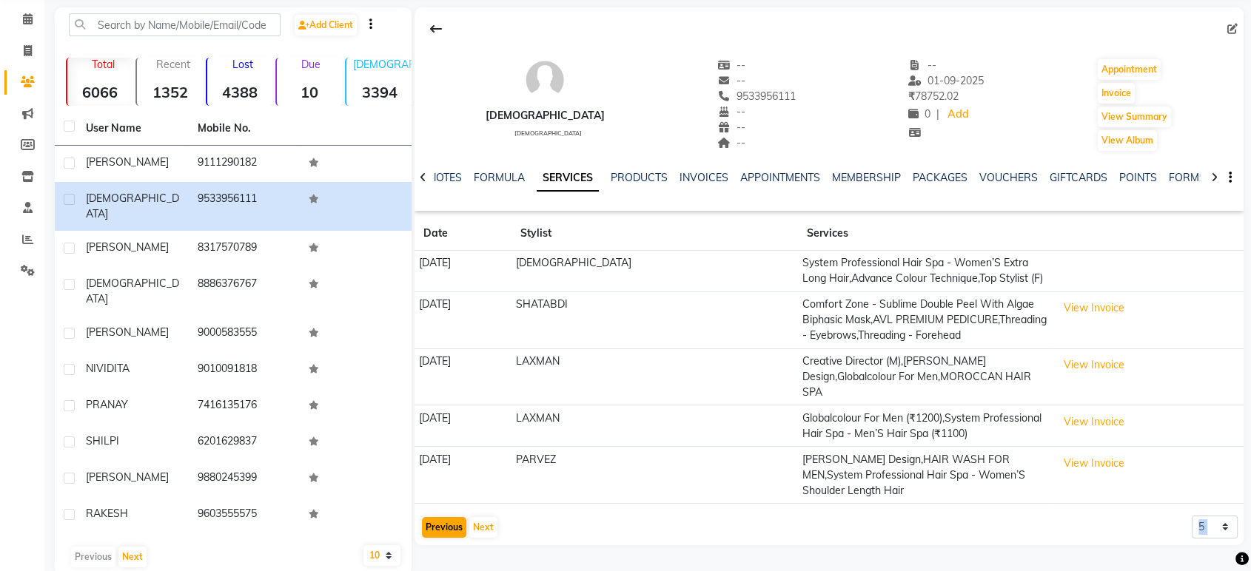
click at [451, 473] on app-client-history "Date Stylist Services 24-03-2024 SHIVA System Professional Hair Spa - Women’S E…" at bounding box center [828, 378] width 829 height 323
click at [443, 517] on button "Previous" at bounding box center [444, 527] width 44 height 21
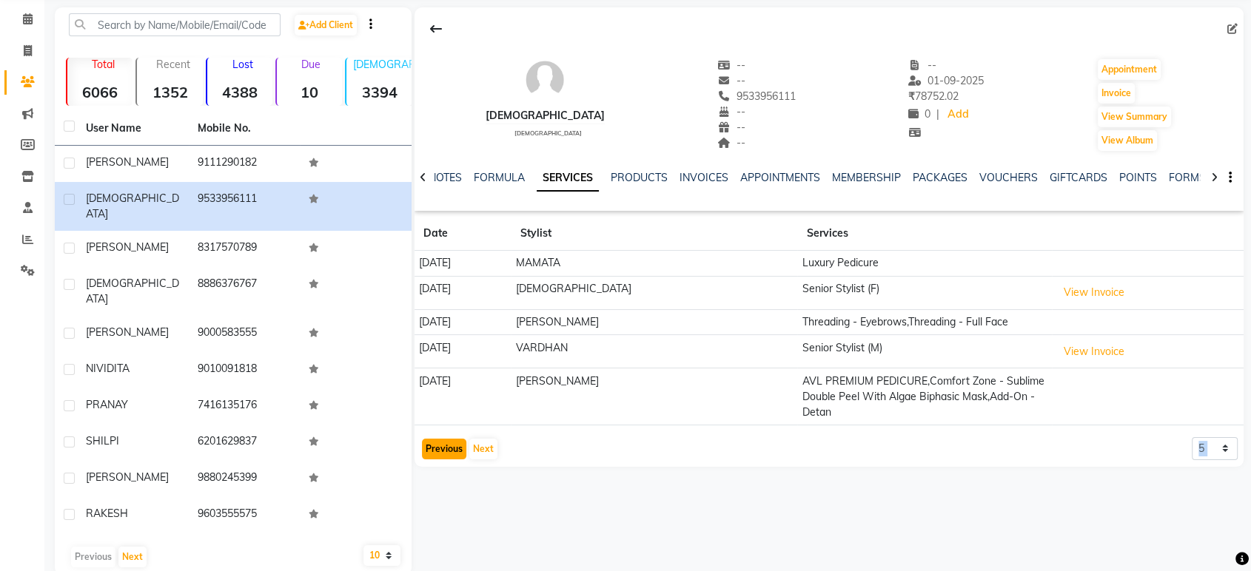
click at [445, 457] on button "Previous" at bounding box center [444, 449] width 44 height 21
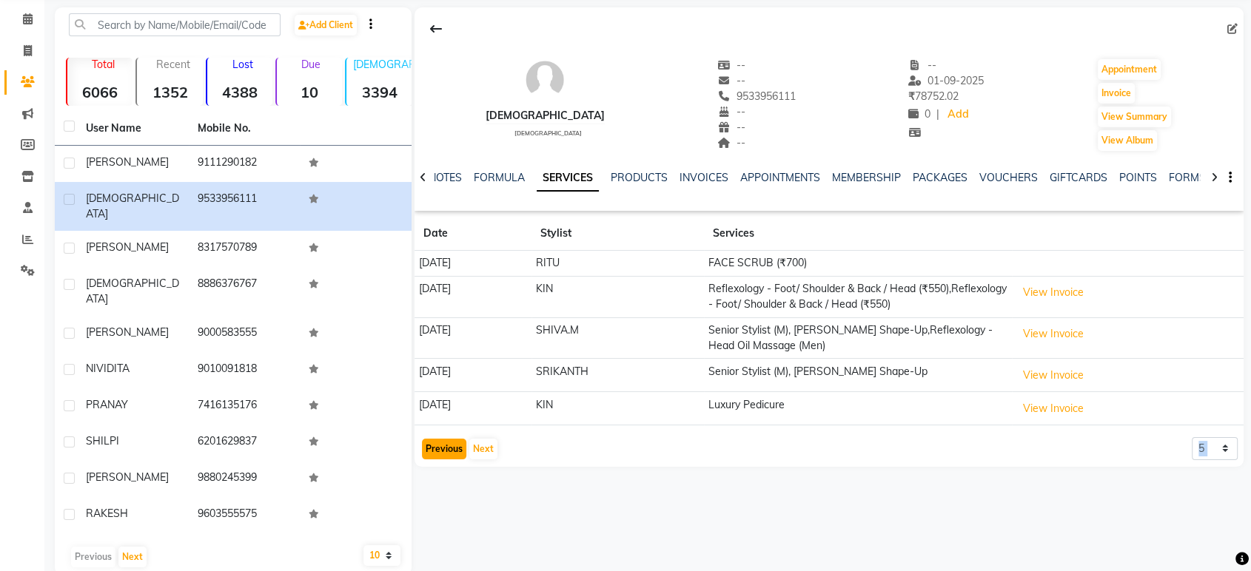
click at [447, 457] on button "Previous" at bounding box center [444, 449] width 44 height 21
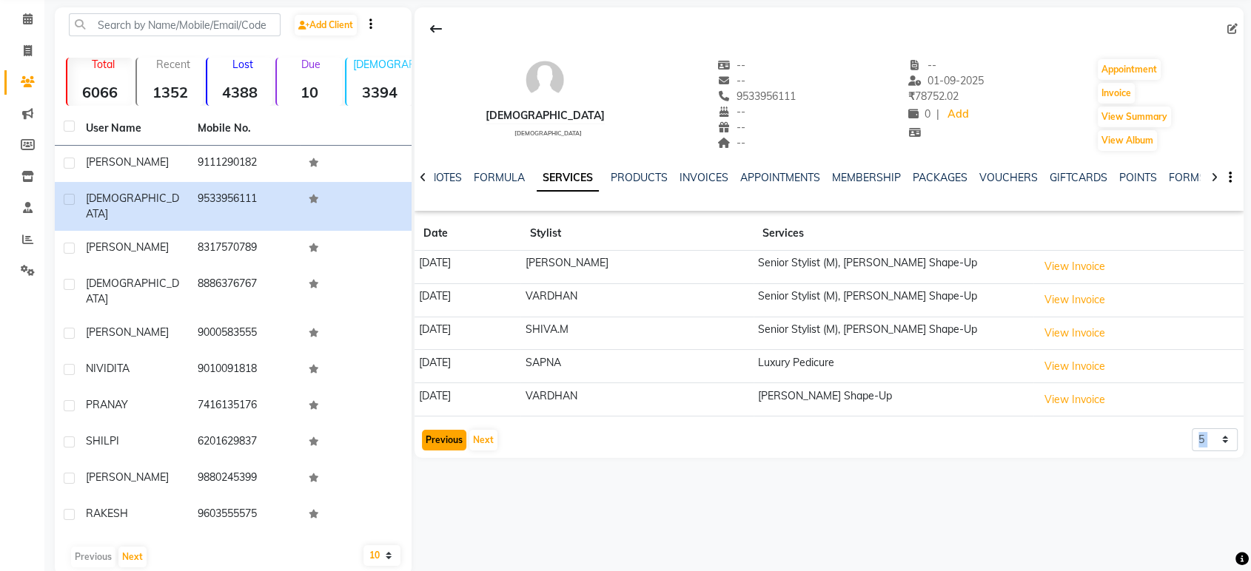
click at [440, 434] on button "Previous" at bounding box center [444, 440] width 44 height 21
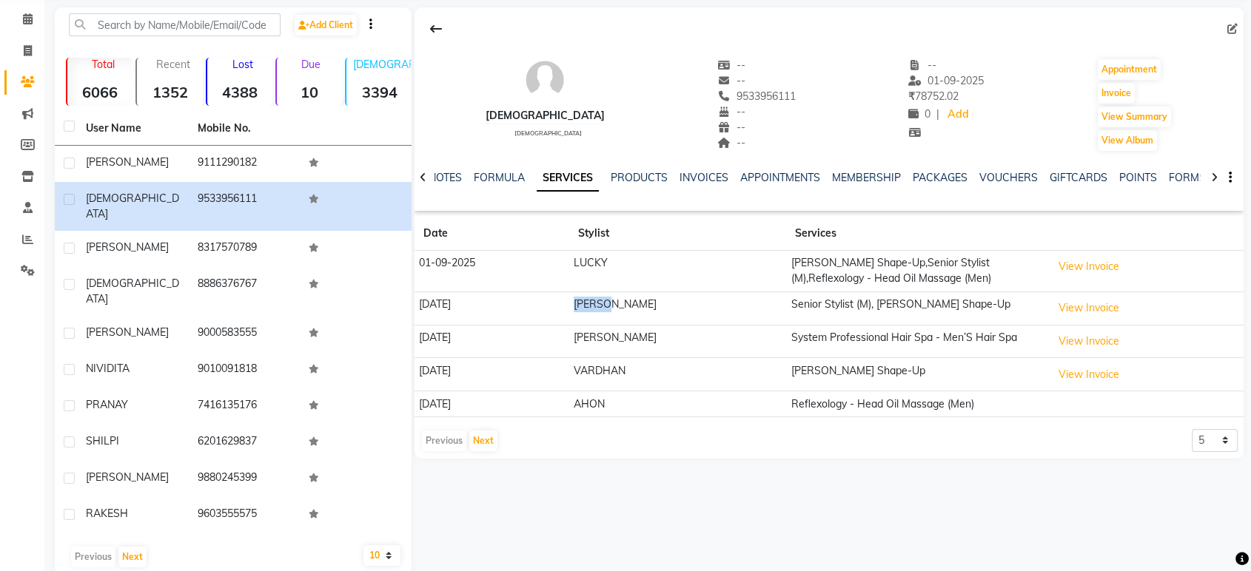
click at [770, 311] on tr "17-07-2025 ESHWAR Senior Stylist (M), Beard Shape-Up View Invoice" at bounding box center [828, 308] width 829 height 33
click at [709, 341] on td "[PERSON_NAME]" at bounding box center [677, 341] width 217 height 33
drag, startPoint x: 591, startPoint y: 341, endPoint x: 631, endPoint y: 345, distance: 40.1
click at [635, 339] on td "[PERSON_NAME]" at bounding box center [677, 341] width 217 height 33
drag, startPoint x: 578, startPoint y: 375, endPoint x: 636, endPoint y: 388, distance: 59.8
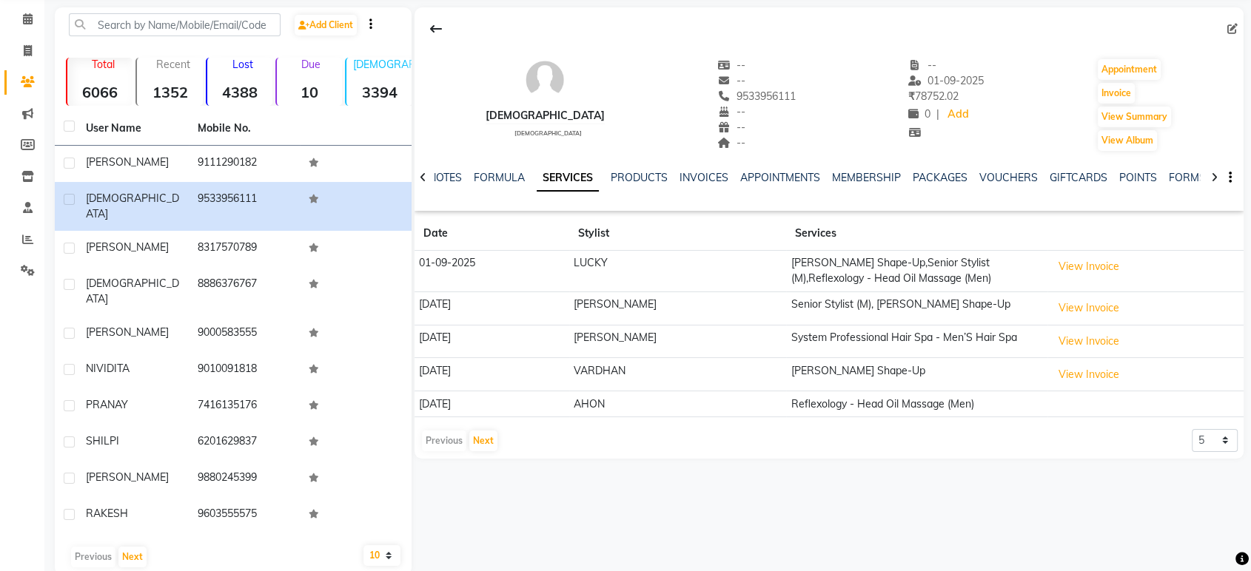
click at [645, 378] on tr "07-05-2025 VARDHAN Beard Shape-Up View Invoice" at bounding box center [828, 374] width 829 height 33
click at [516, 423] on app-client-history "Date Stylist Services 01-09-2025 LUCKY Beard Shape-Up,Senior Stylist (M),Reflex…" at bounding box center [828, 335] width 829 height 236
